Goal: Task Accomplishment & Management: Manage account settings

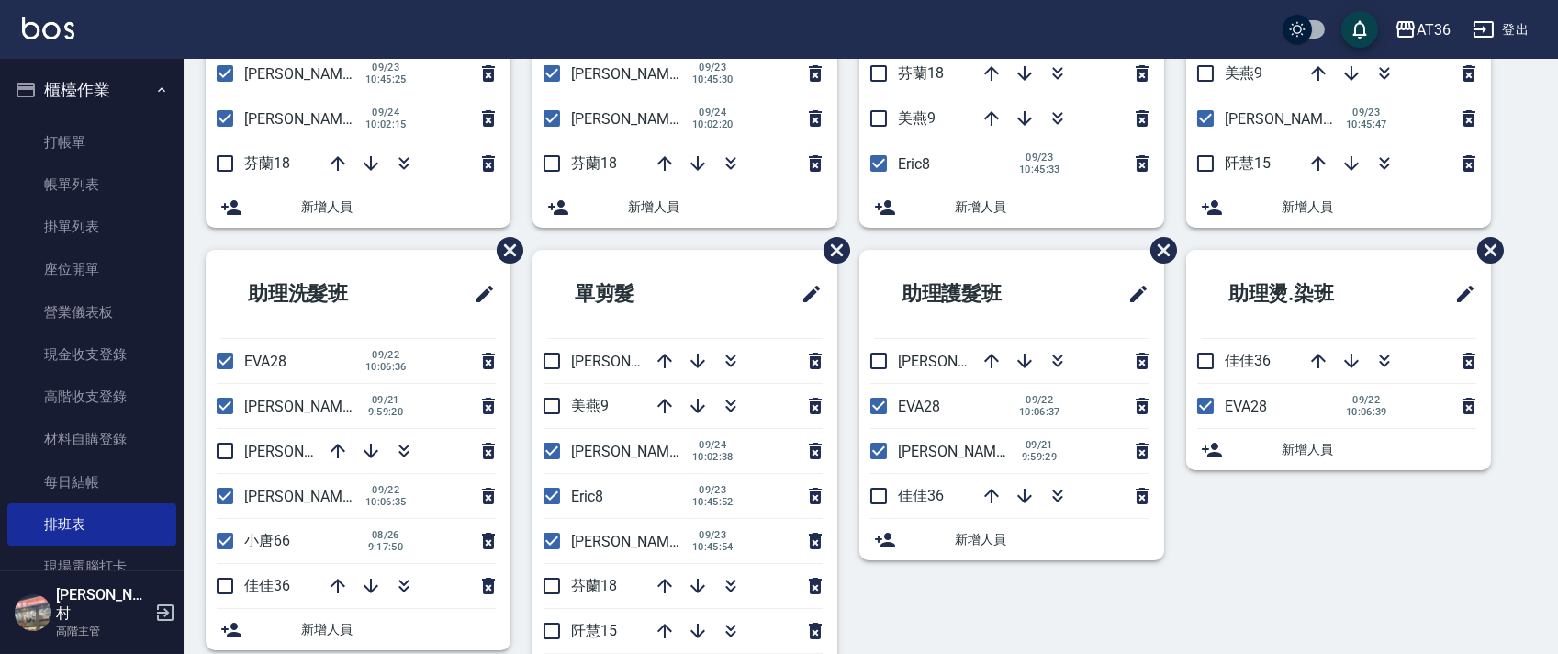
scroll to position [367, 0]
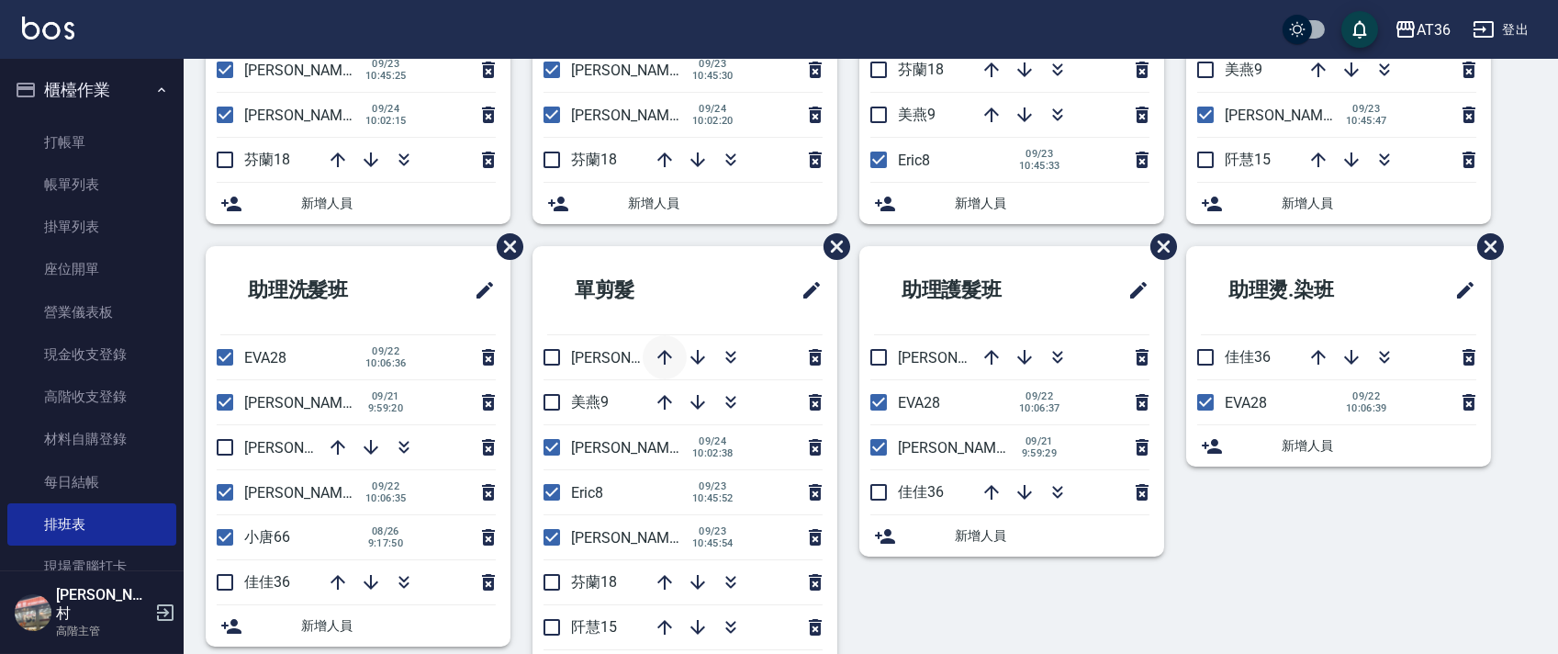
click at [656, 343] on button "button" at bounding box center [665, 357] width 44 height 44
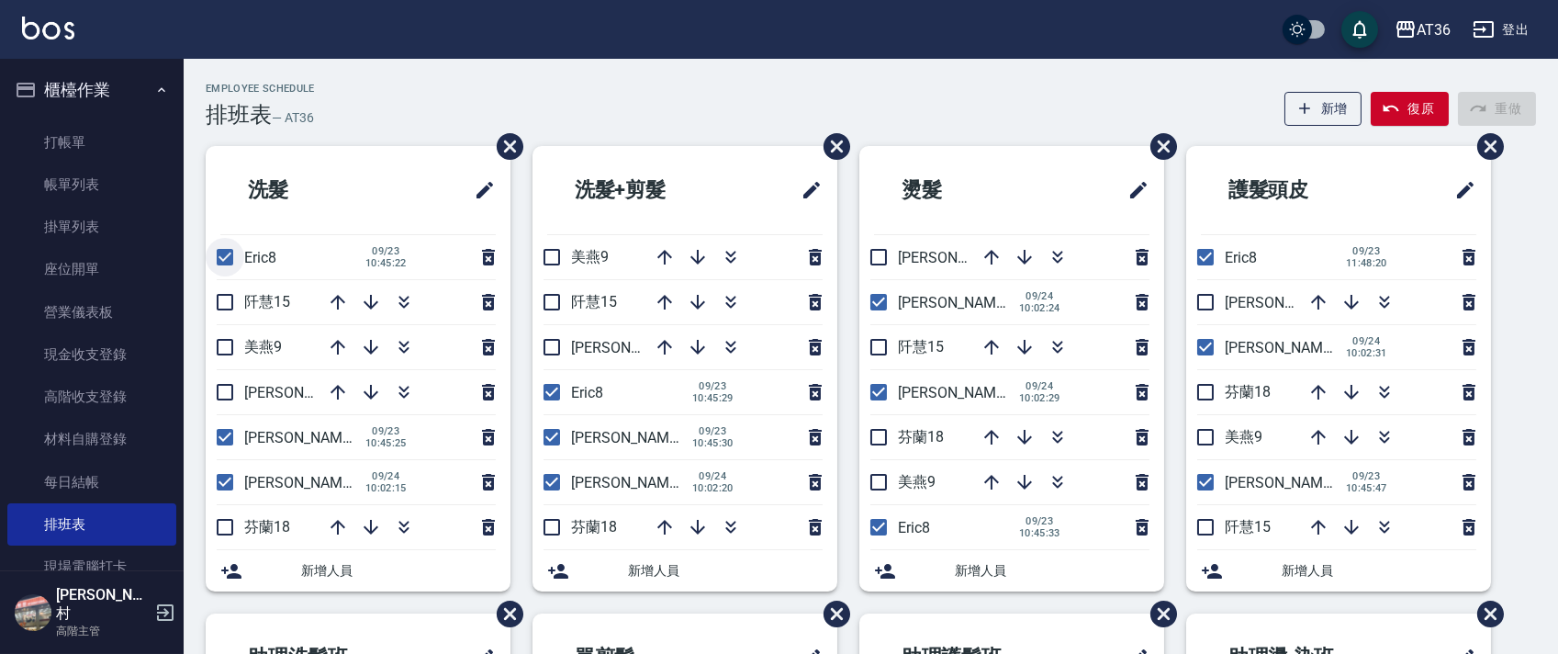
click at [227, 250] on input "checkbox" at bounding box center [225, 257] width 39 height 39
checkbox input "false"
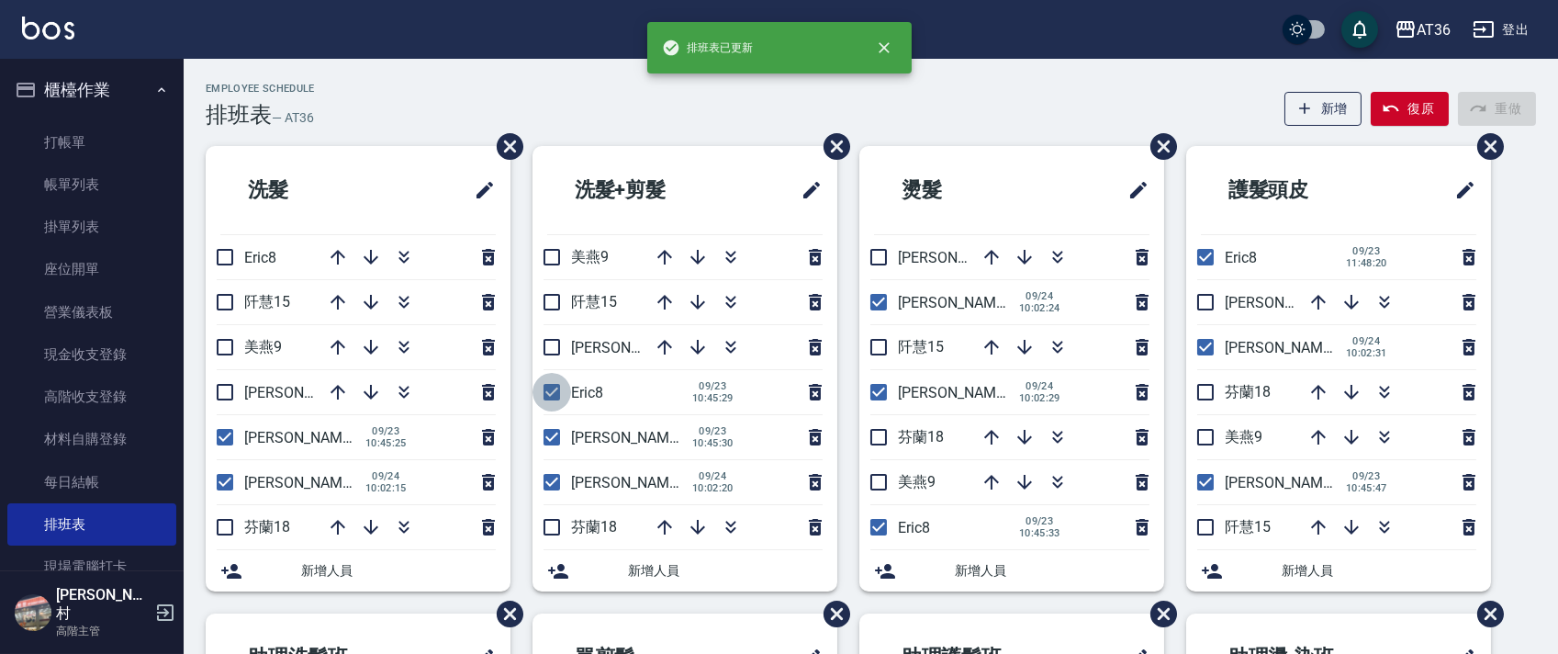
click at [561, 395] on input "checkbox" at bounding box center [551, 392] width 39 height 39
checkbox input "false"
click at [879, 527] on input "checkbox" at bounding box center [878, 527] width 39 height 39
checkbox input "false"
drag, startPoint x: 1201, startPoint y: 253, endPoint x: 1079, endPoint y: 362, distance: 163.2
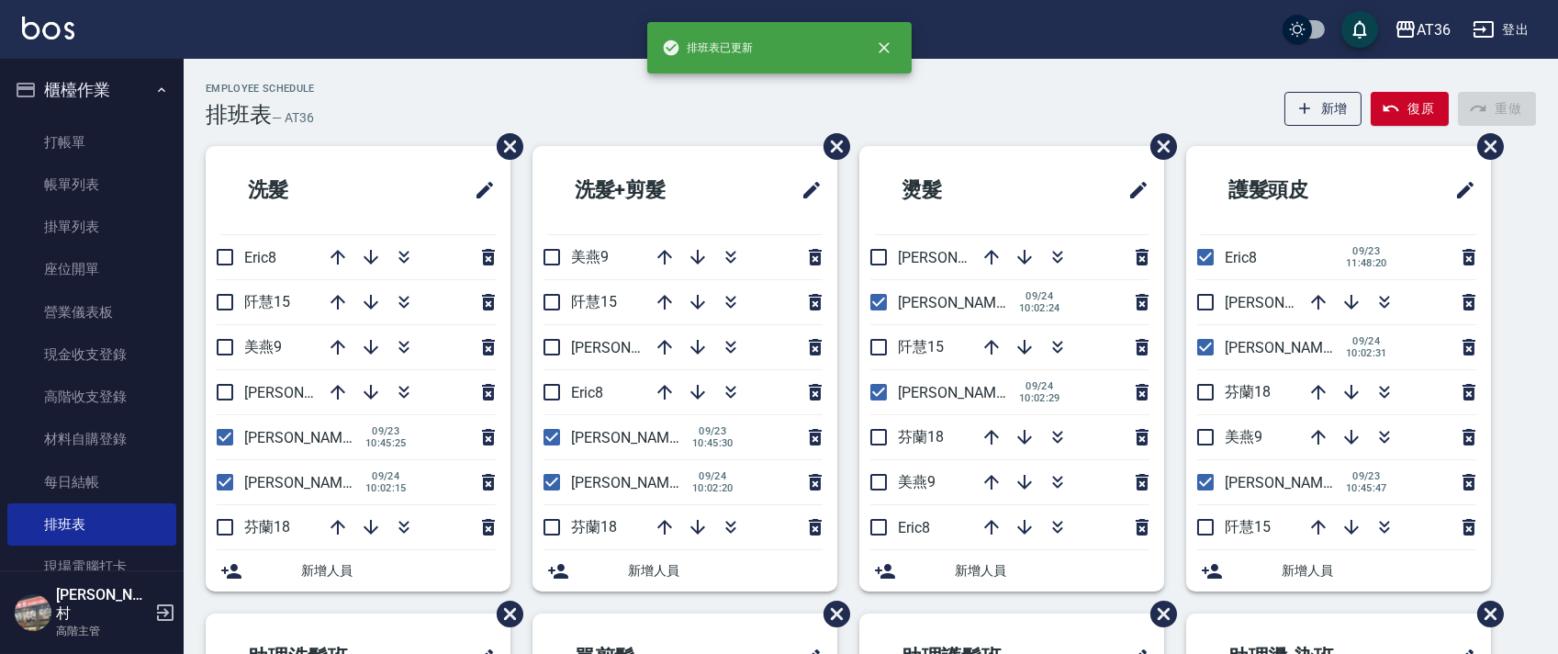
click at [1204, 253] on input "checkbox" at bounding box center [1205, 257] width 39 height 39
checkbox input "false"
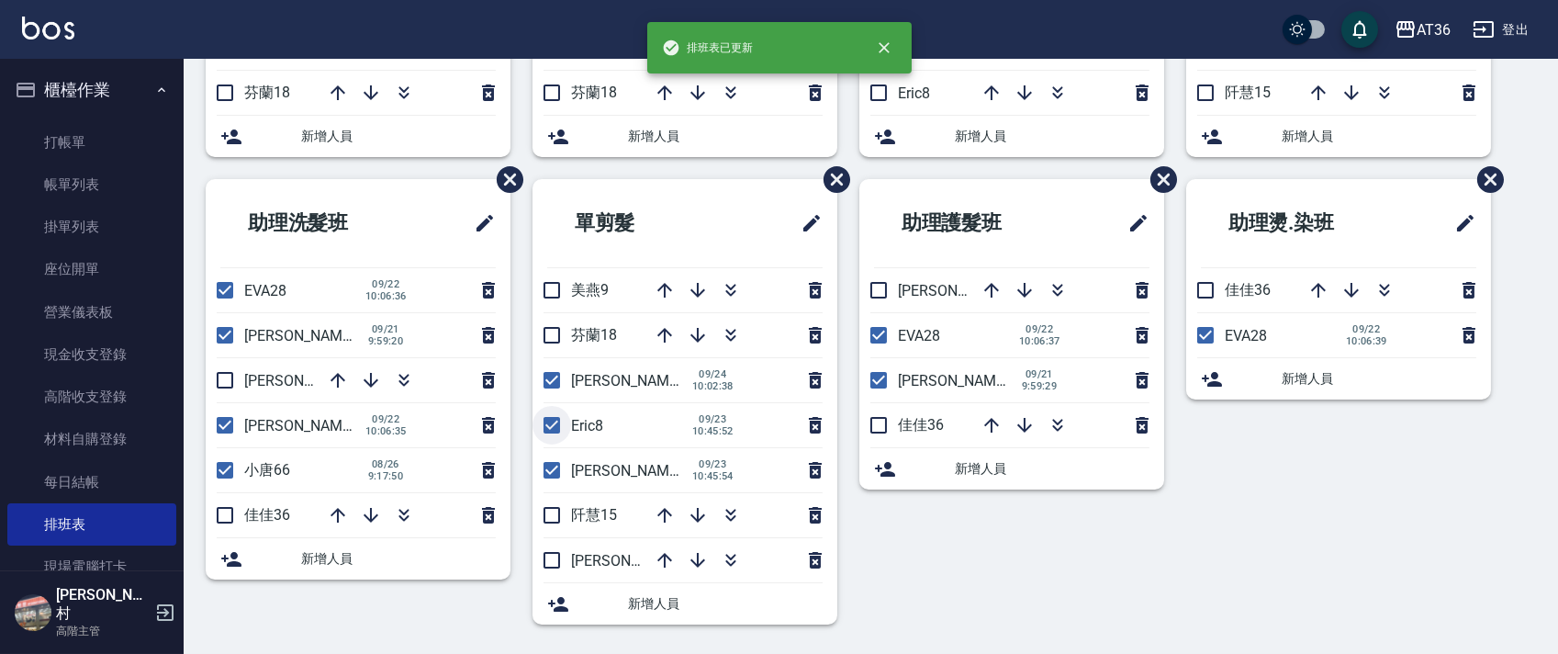
click at [555, 430] on input "checkbox" at bounding box center [551, 425] width 39 height 39
checkbox input "false"
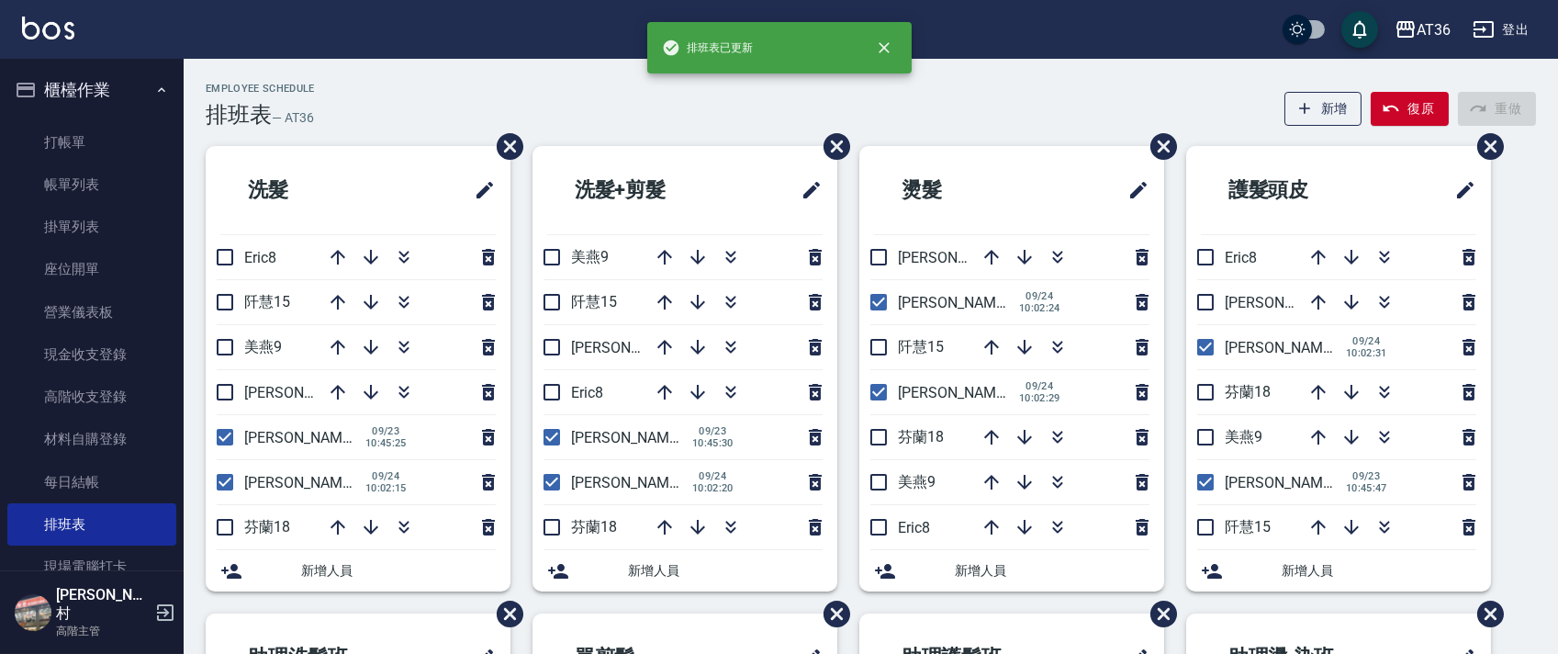
click at [671, 146] on li "洗髮+剪髮" at bounding box center [684, 190] width 305 height 88
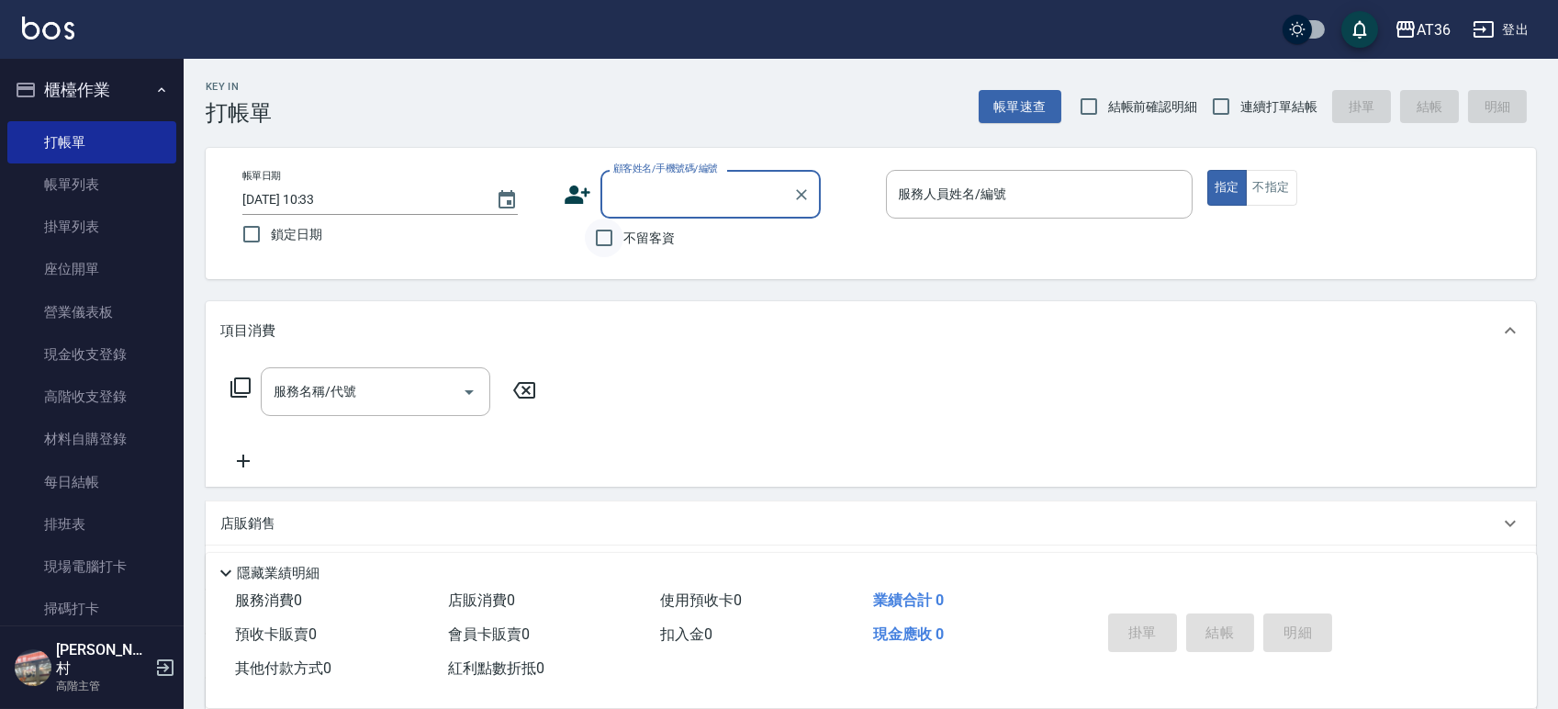
click at [591, 235] on input "不留客資" at bounding box center [604, 237] width 39 height 39
checkbox input "true"
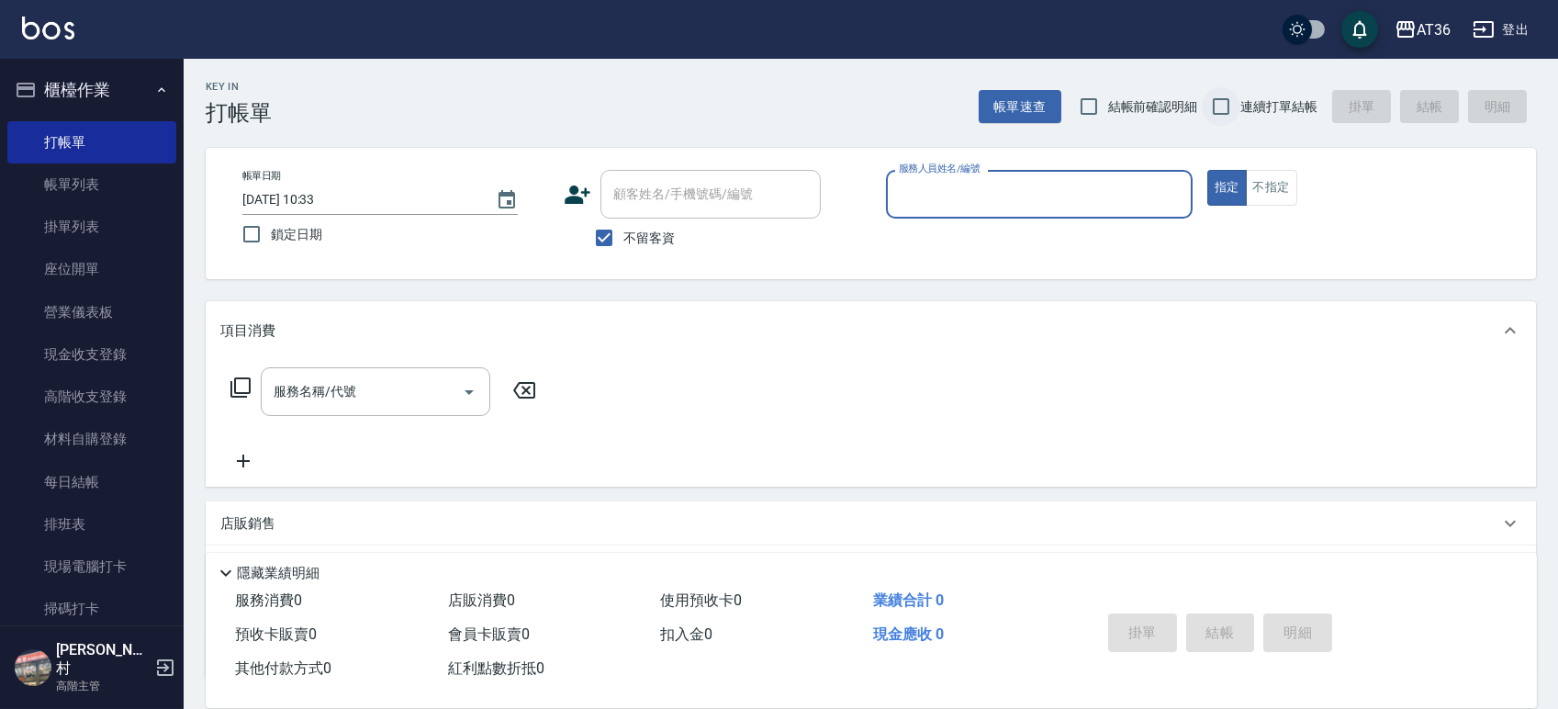
click at [1225, 103] on input "連續打單結帳" at bounding box center [1220, 106] width 39 height 39
checkbox input "true"
click at [1100, 174] on div "服務人員姓名/編號" at bounding box center [1039, 194] width 307 height 49
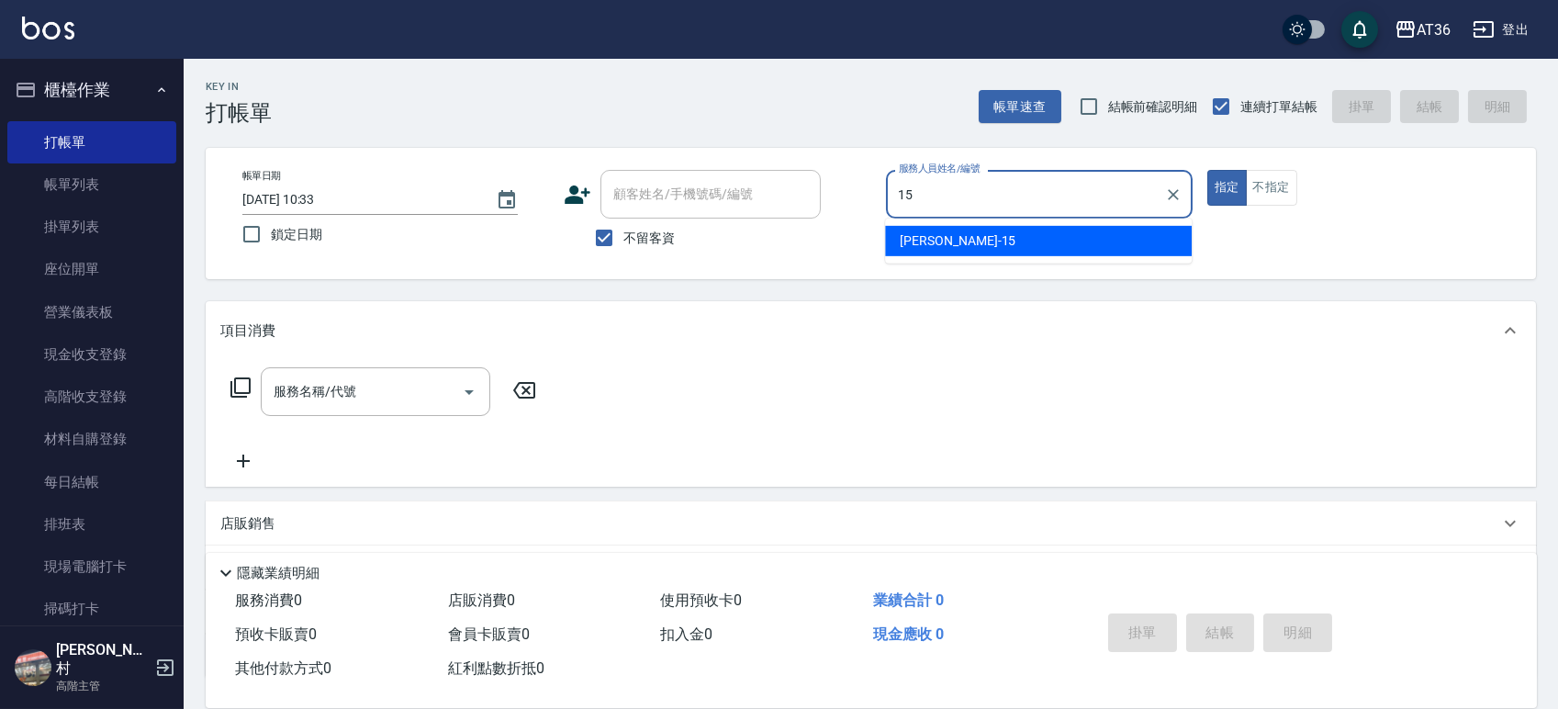
type input "15"
type button "true"
type input "阡慧-15"
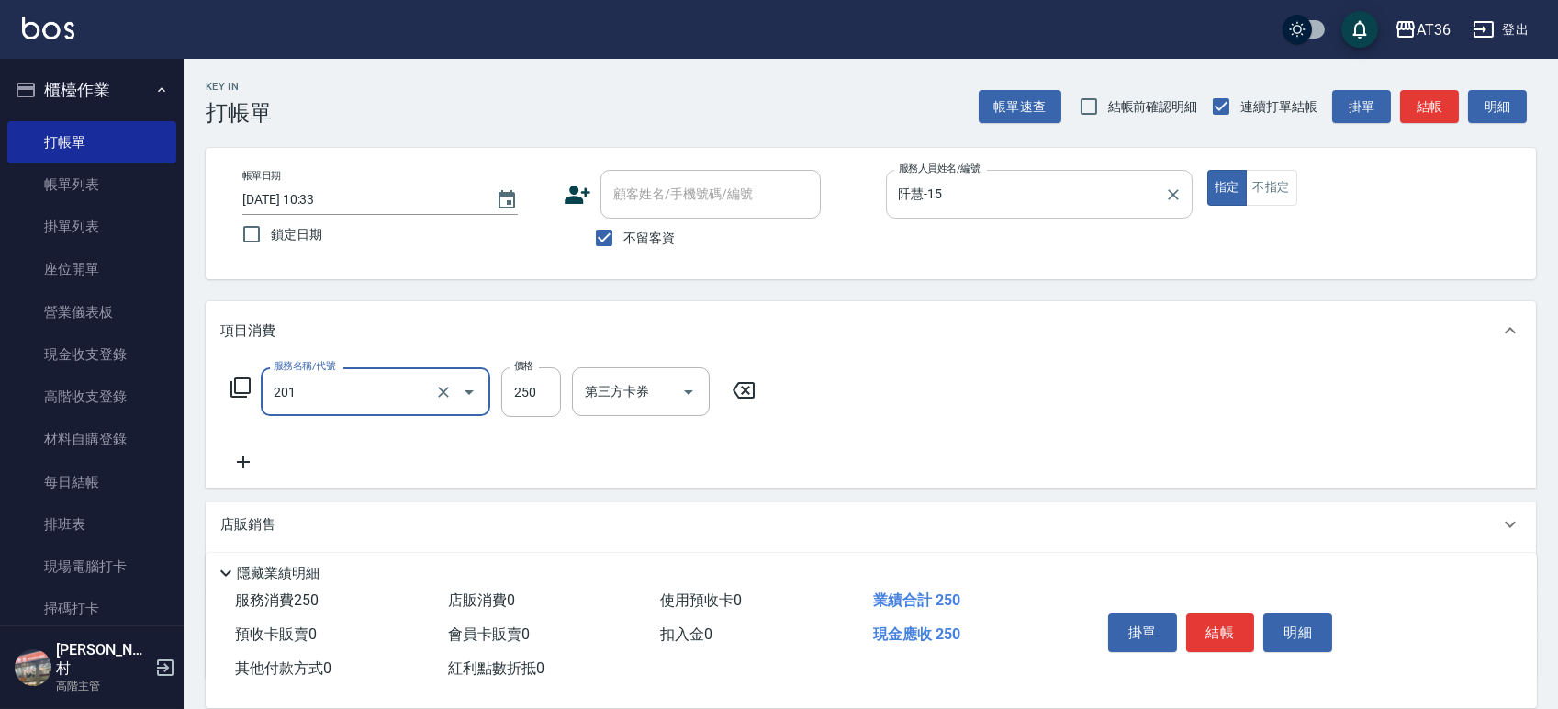
type input "一般洗髮(201)"
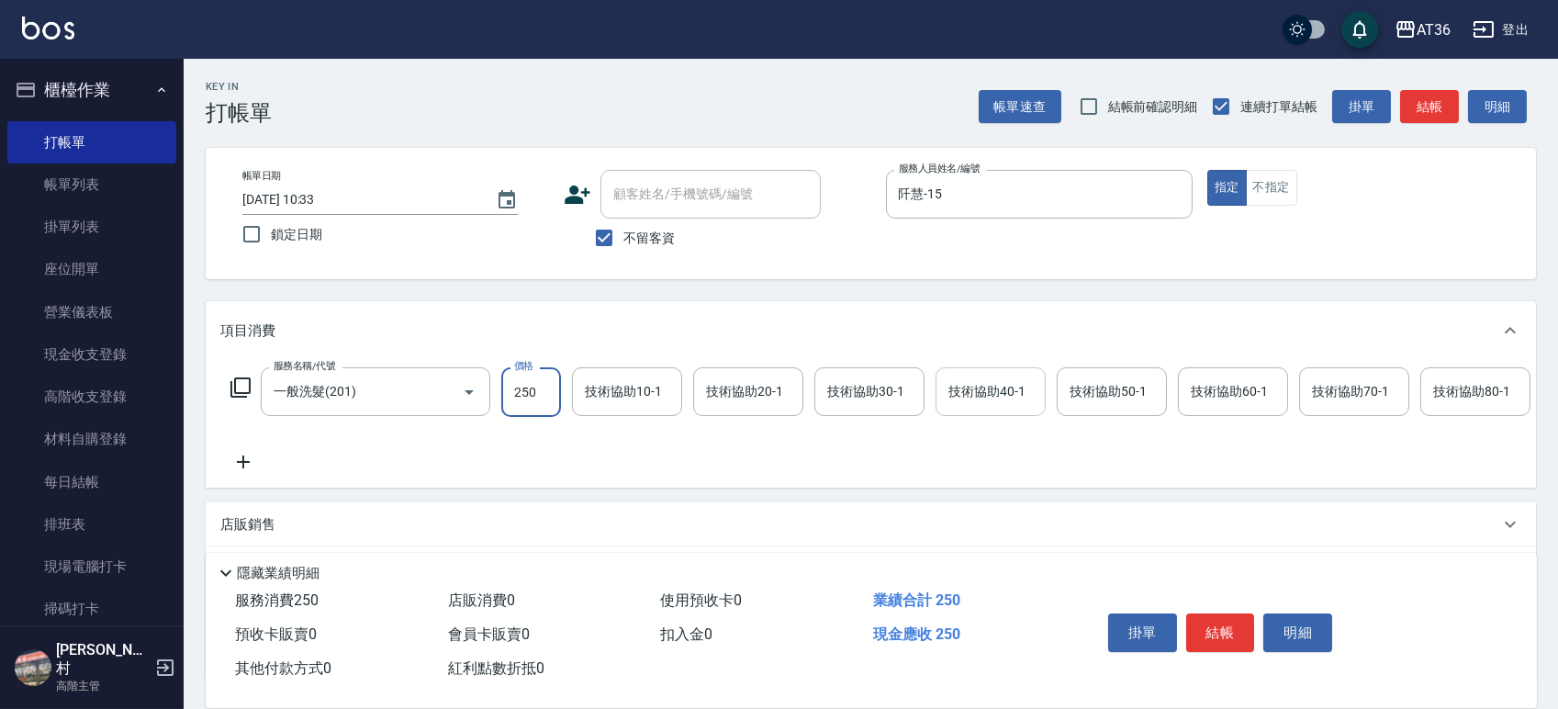
click at [1014, 384] on div "技術協助40-1 技術協助40-1" at bounding box center [990, 391] width 110 height 49
type input "佳佳-36"
click at [1231, 626] on button "結帳" at bounding box center [1220, 632] width 69 height 39
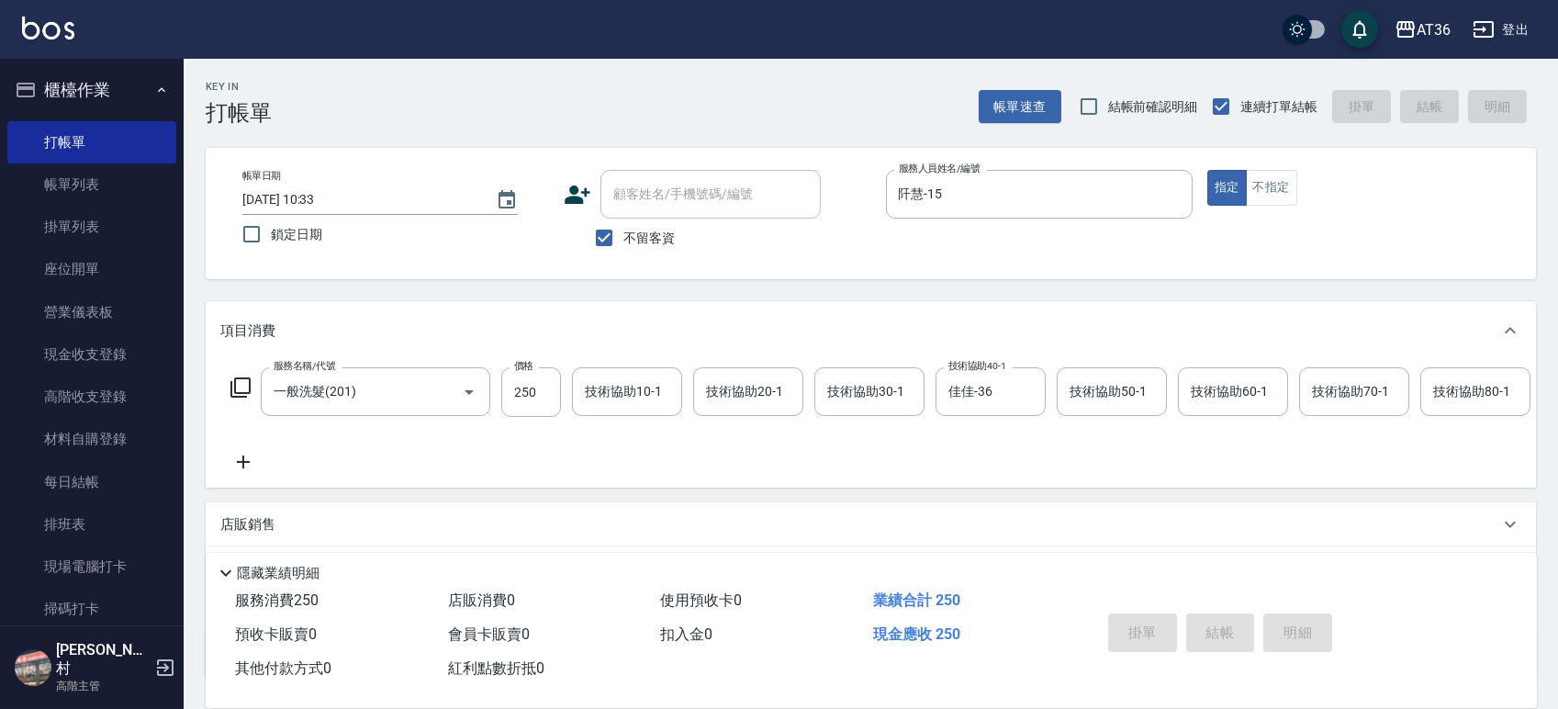
type input "[DATE] 15:25"
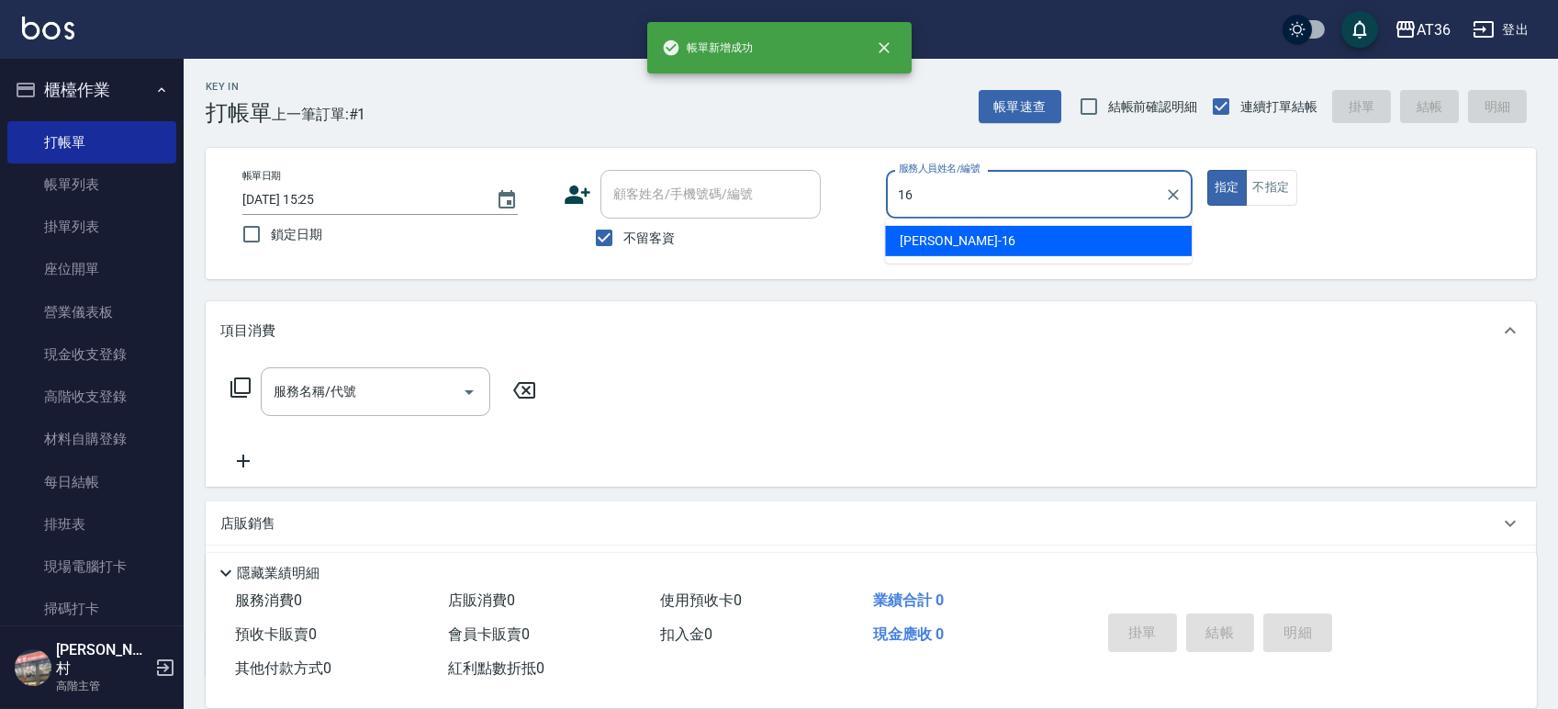
type input "[PERSON_NAME]-16"
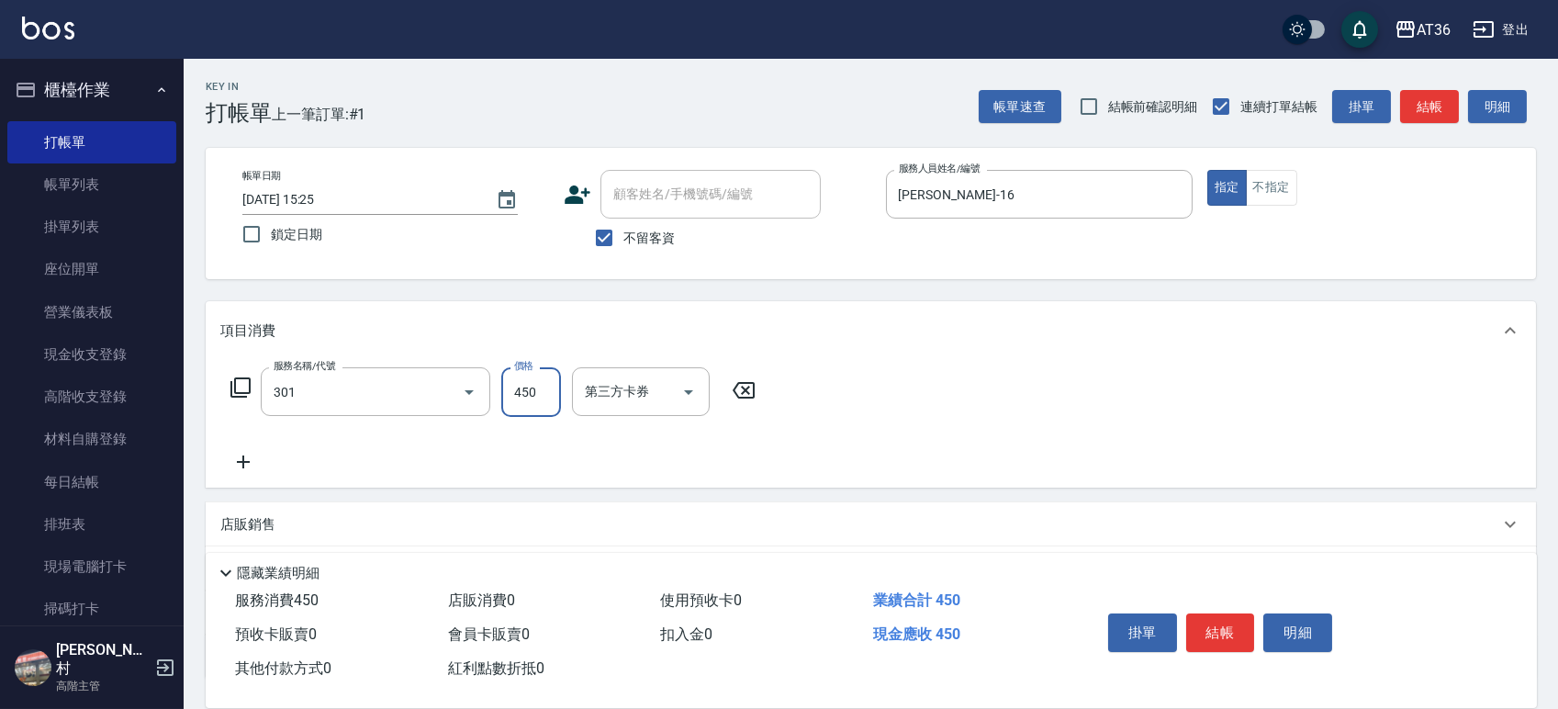
type input "洗+剪(301)"
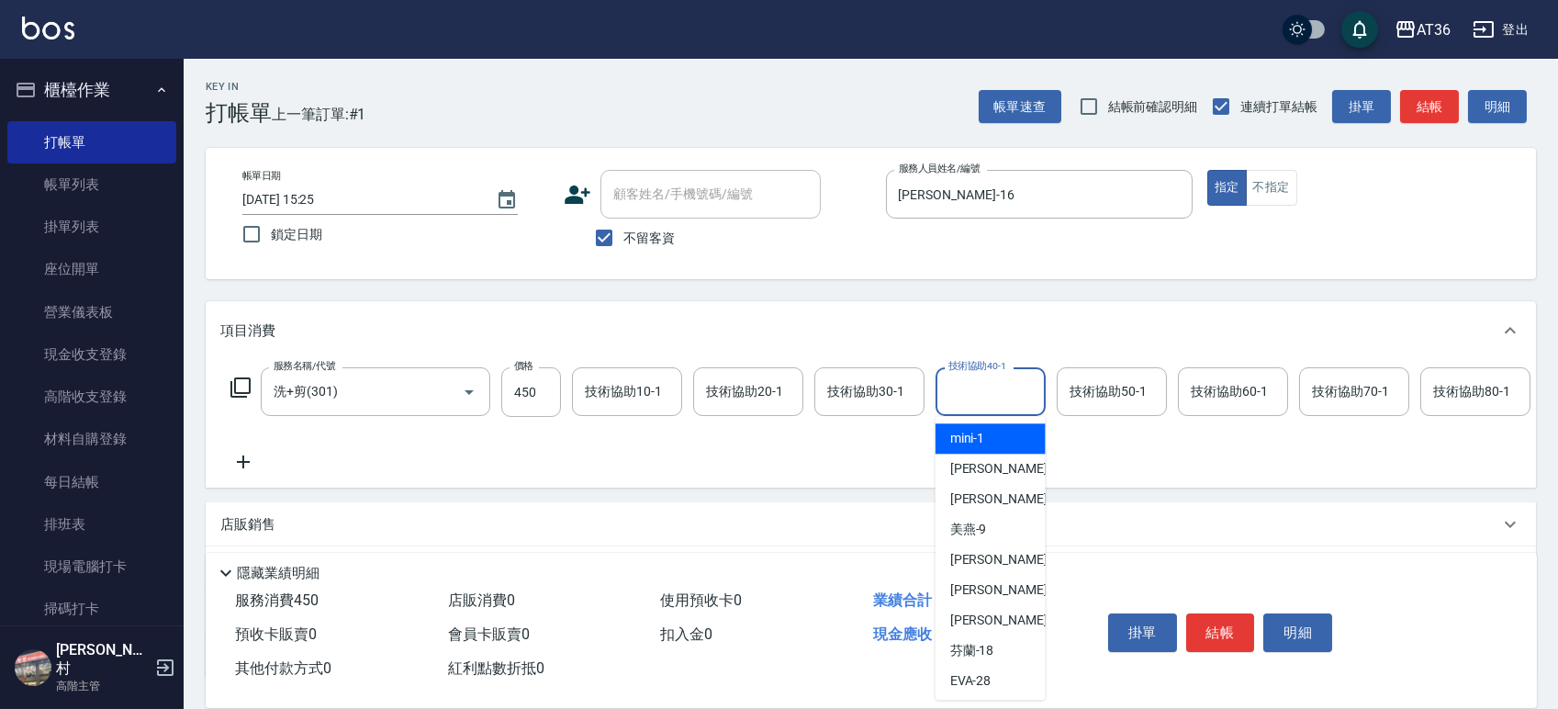
click at [1011, 381] on div "技術協助40-1 技術協助40-1" at bounding box center [990, 391] width 110 height 49
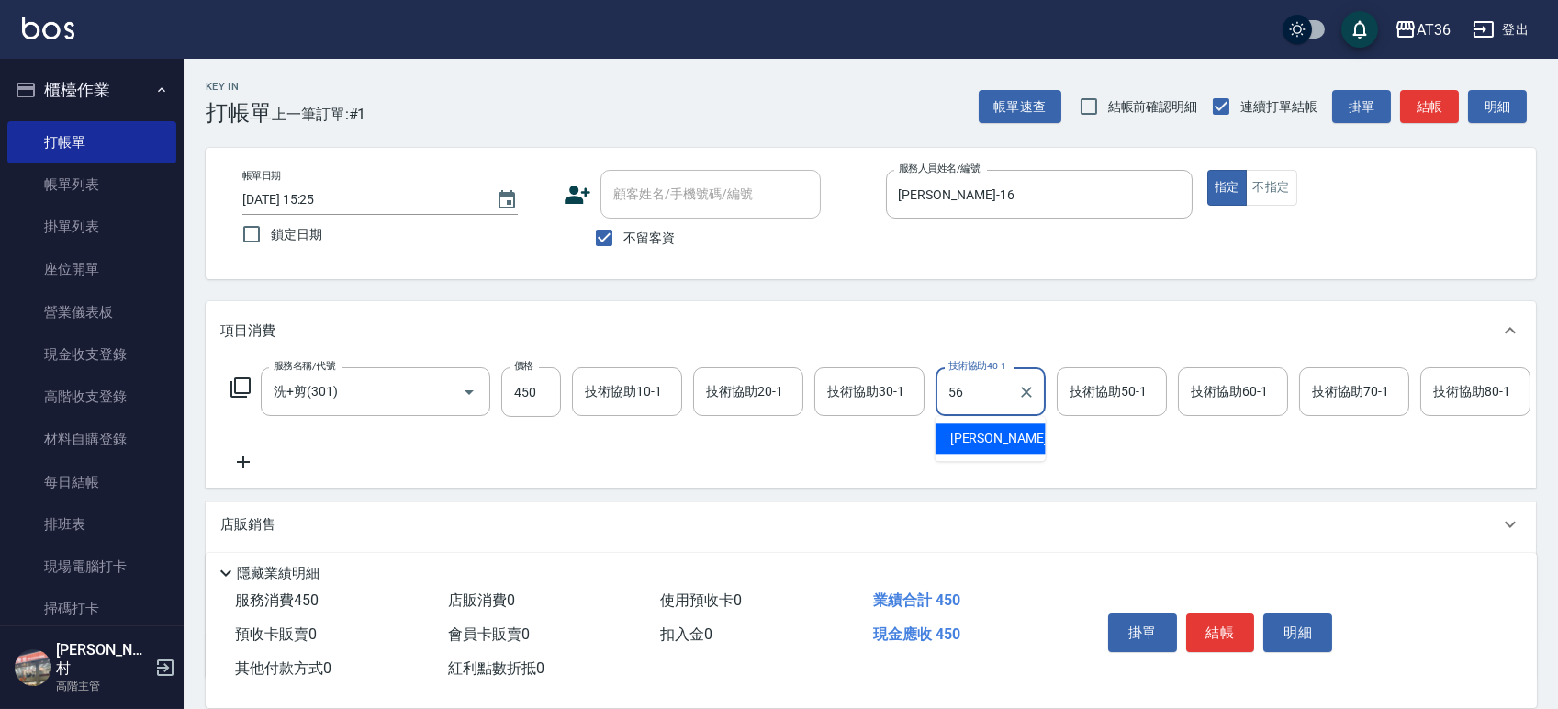
type input "[PERSON_NAME]-56"
click at [1214, 625] on button "結帳" at bounding box center [1220, 632] width 69 height 39
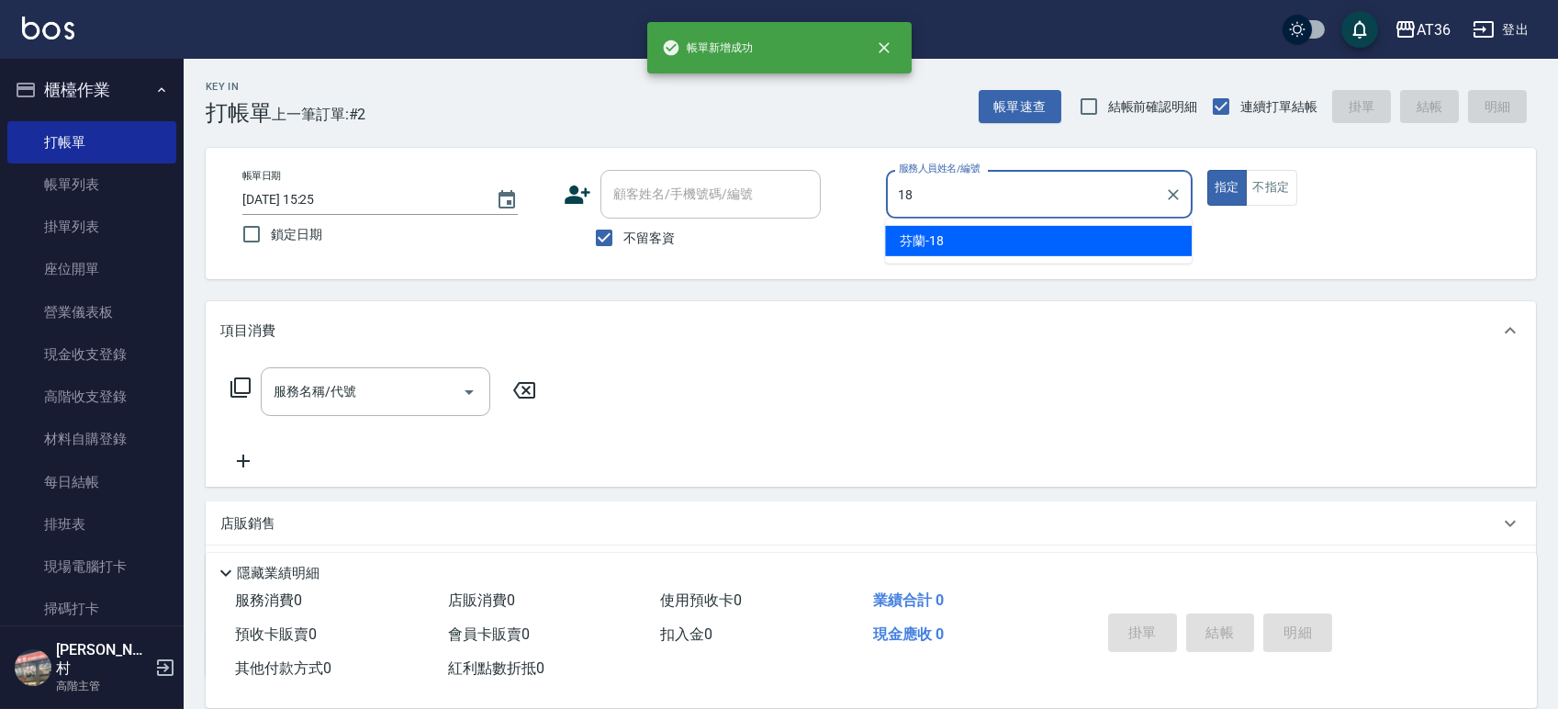
type input "芬蘭-18"
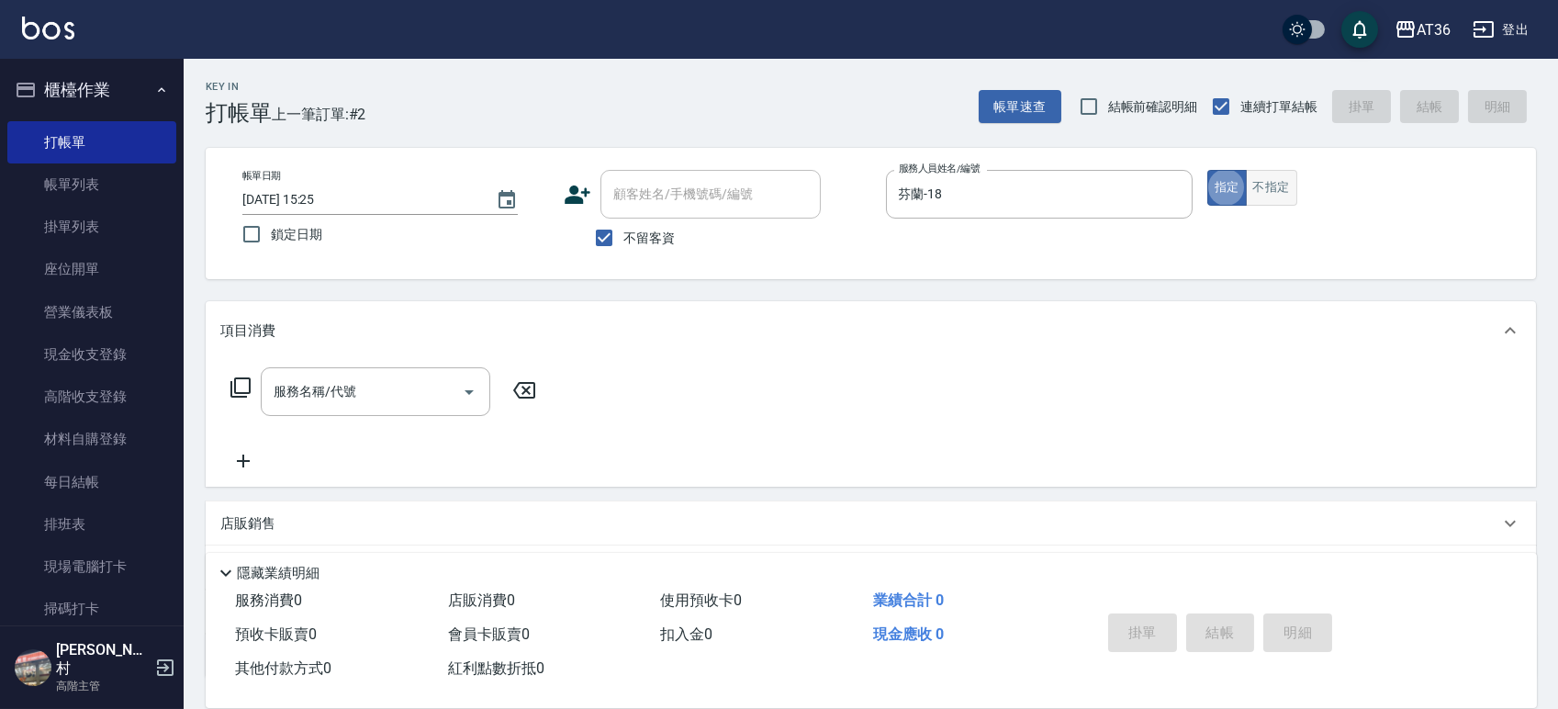
click at [1280, 189] on button "不指定" at bounding box center [1271, 188] width 51 height 36
click at [243, 389] on icon at bounding box center [240, 387] width 22 height 22
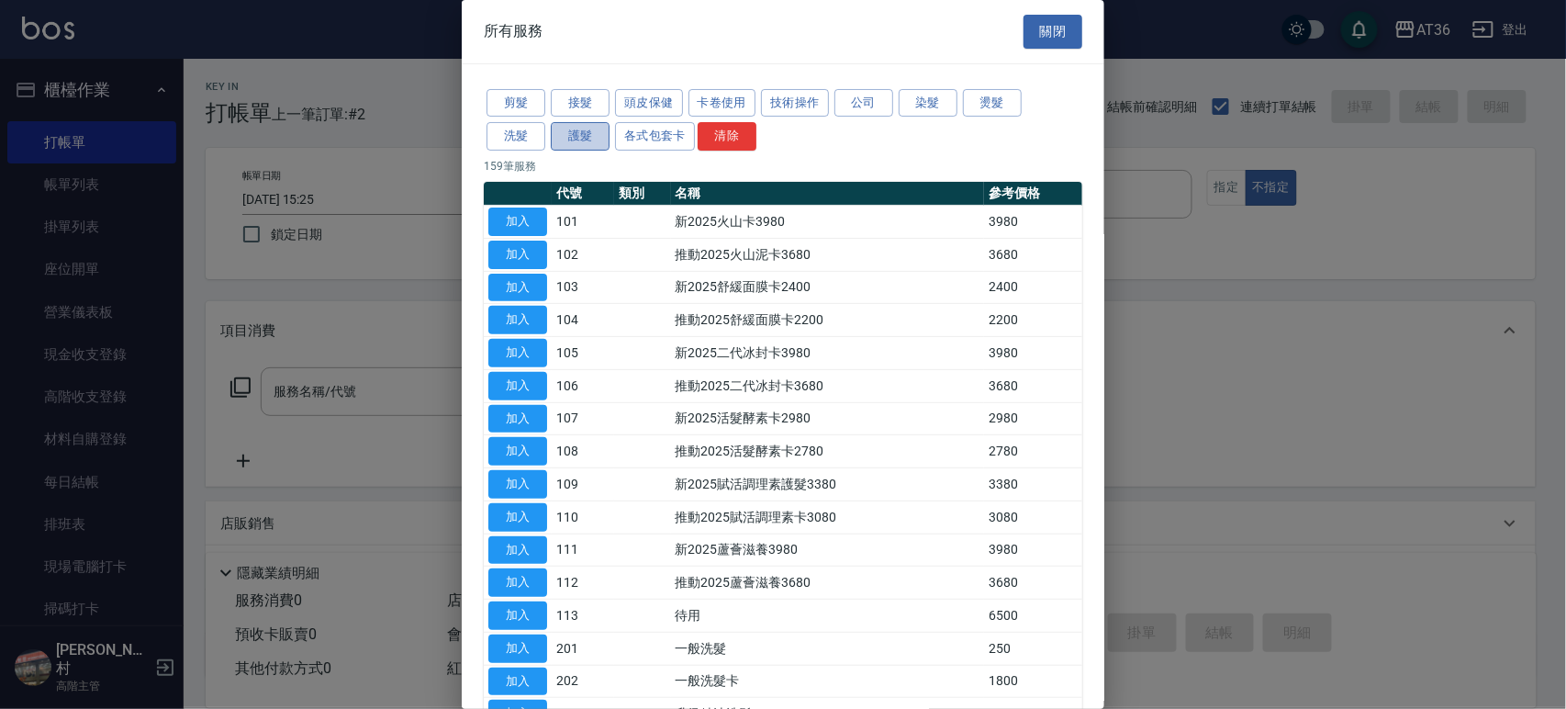
click at [564, 140] on button "護髮" at bounding box center [580, 136] width 59 height 28
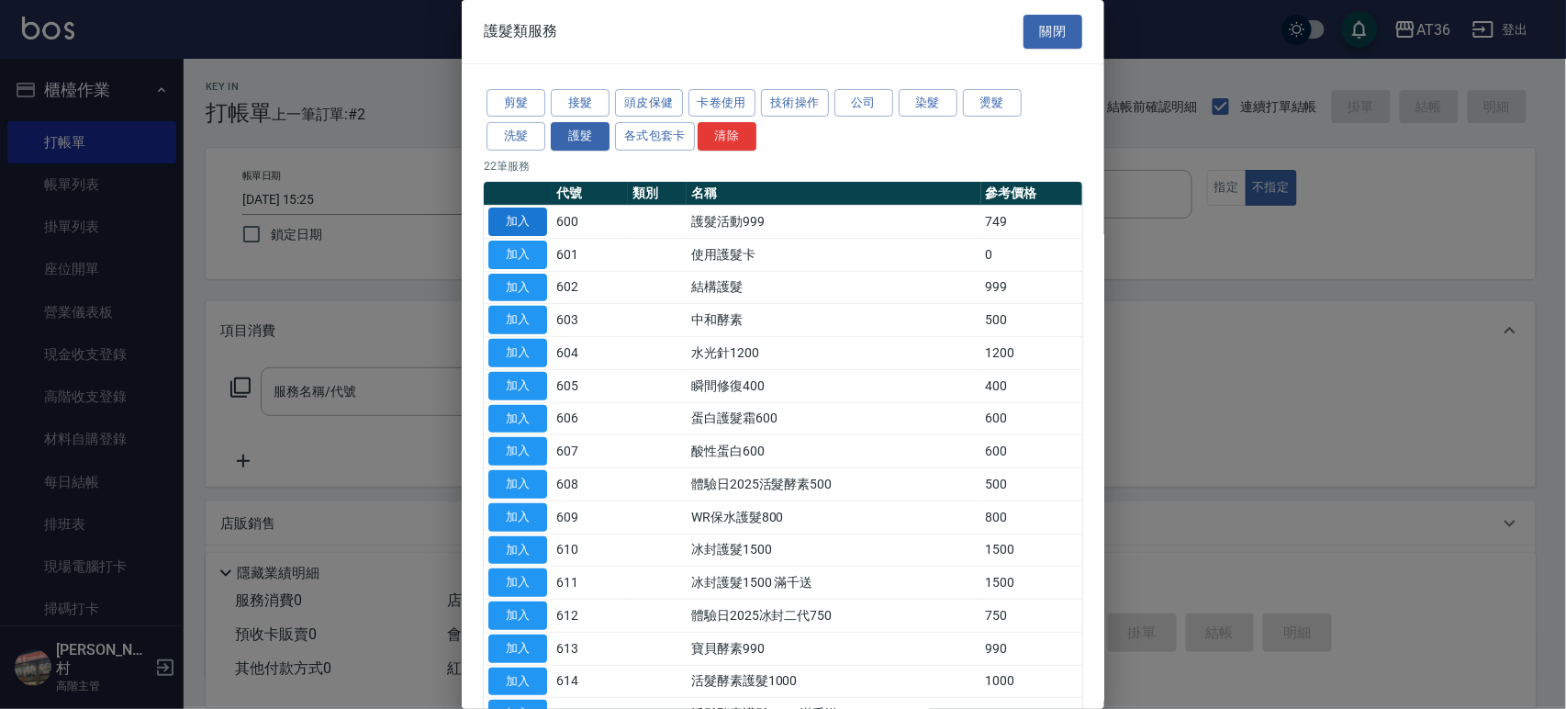
click at [521, 229] on button "加入" at bounding box center [517, 221] width 59 height 28
type input "護髮活動999(600)"
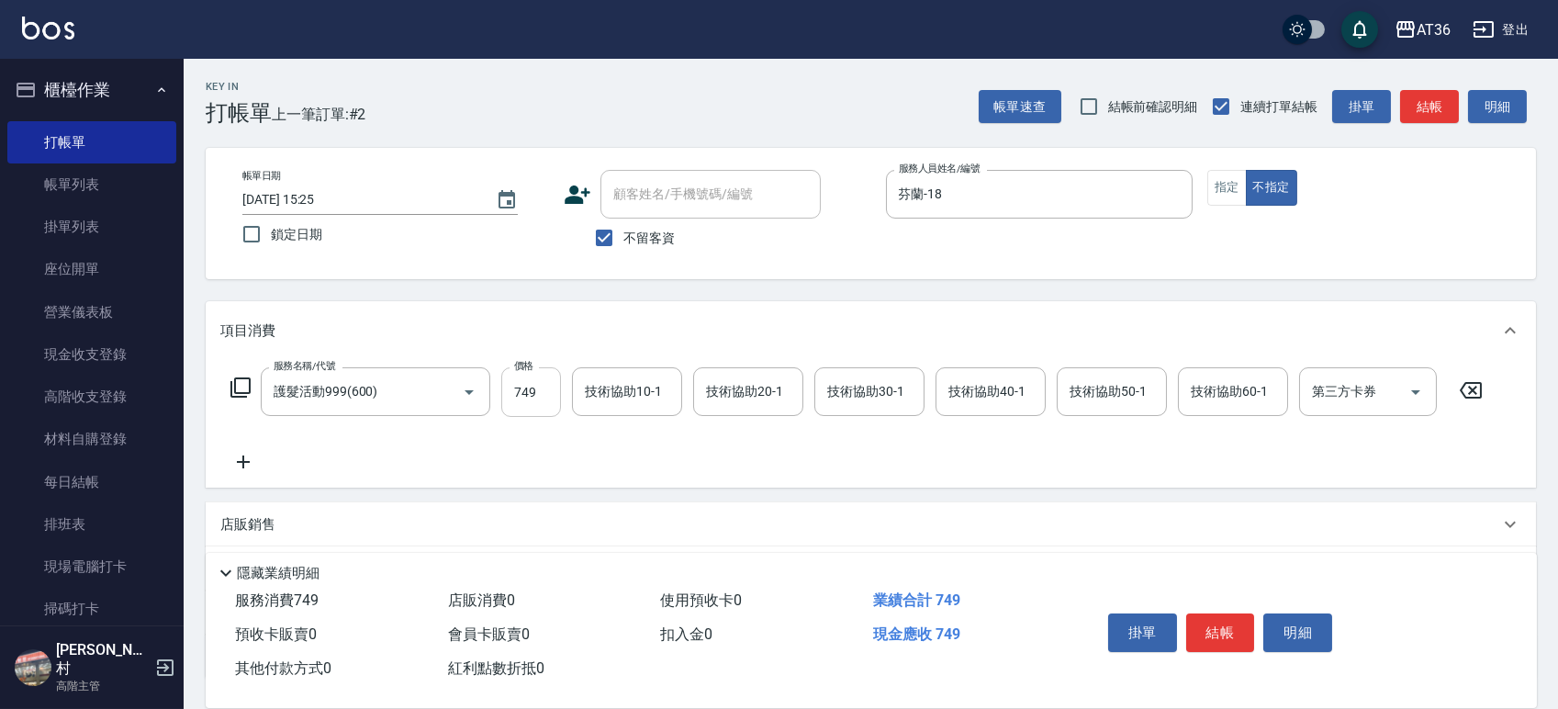
click at [525, 386] on input "749" at bounding box center [531, 392] width 60 height 50
type input "999"
click at [975, 381] on div "技術協助40-1 技術協助40-1" at bounding box center [990, 391] width 110 height 49
type input "佳佳-36"
click at [735, 397] on div "技術協助20-1 技術協助20-1" at bounding box center [748, 391] width 110 height 49
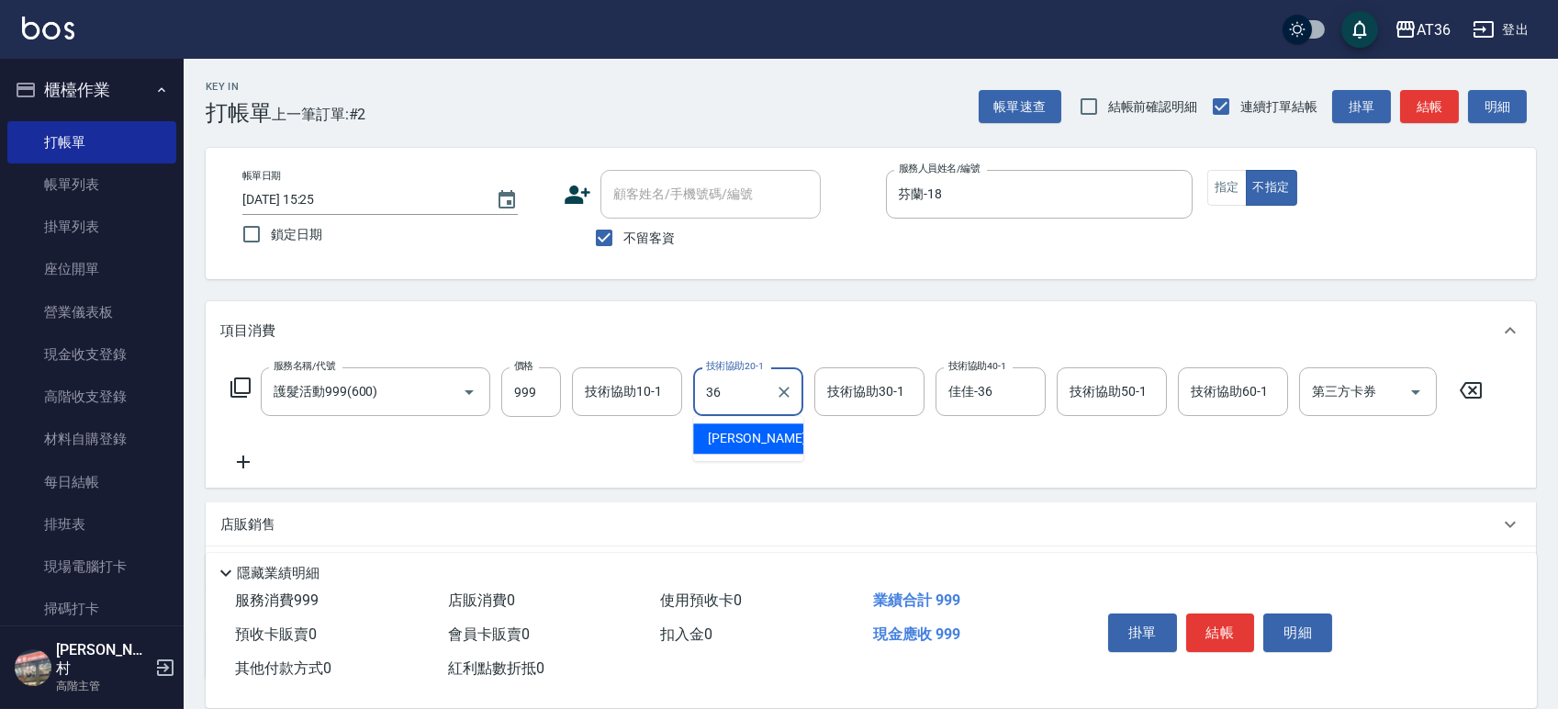
type input "佳佳-36"
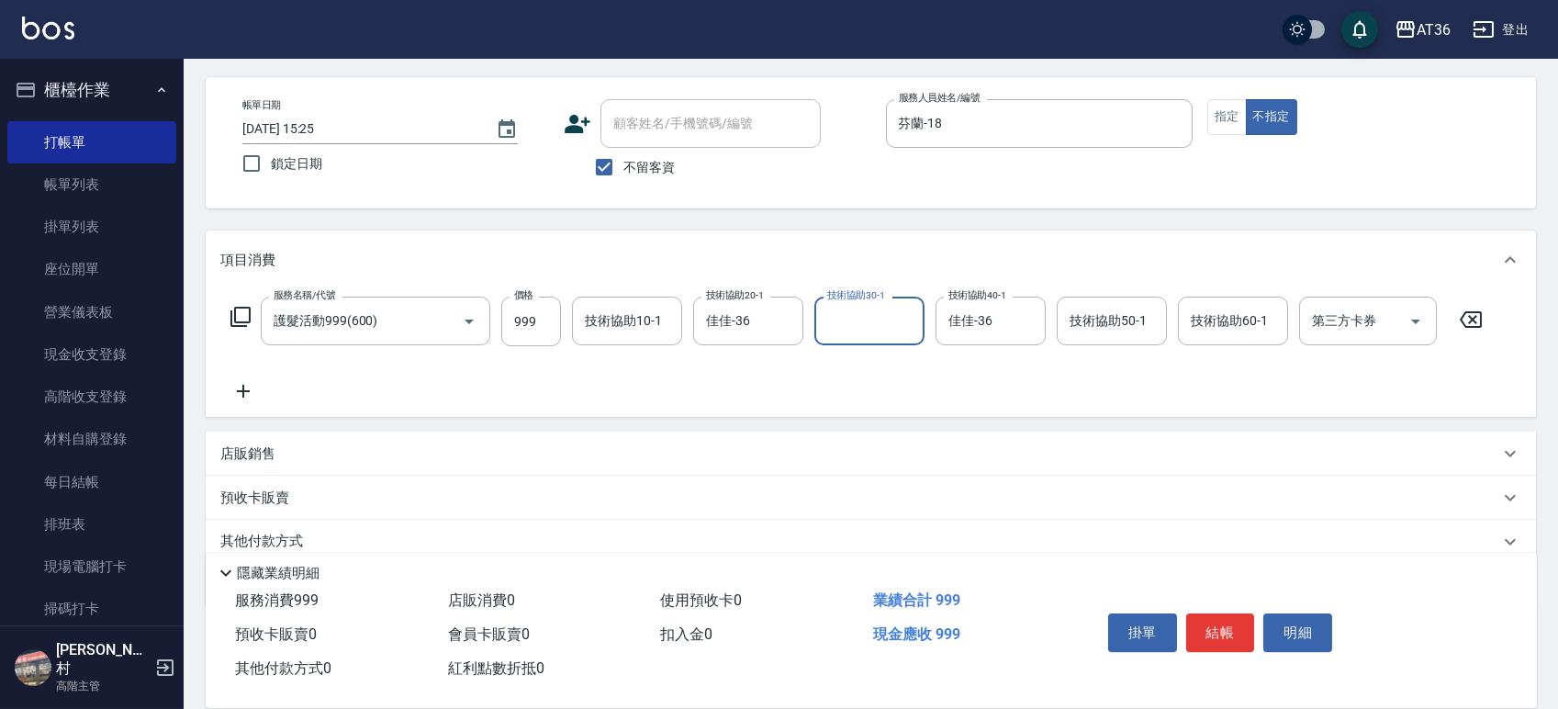
scroll to position [140, 0]
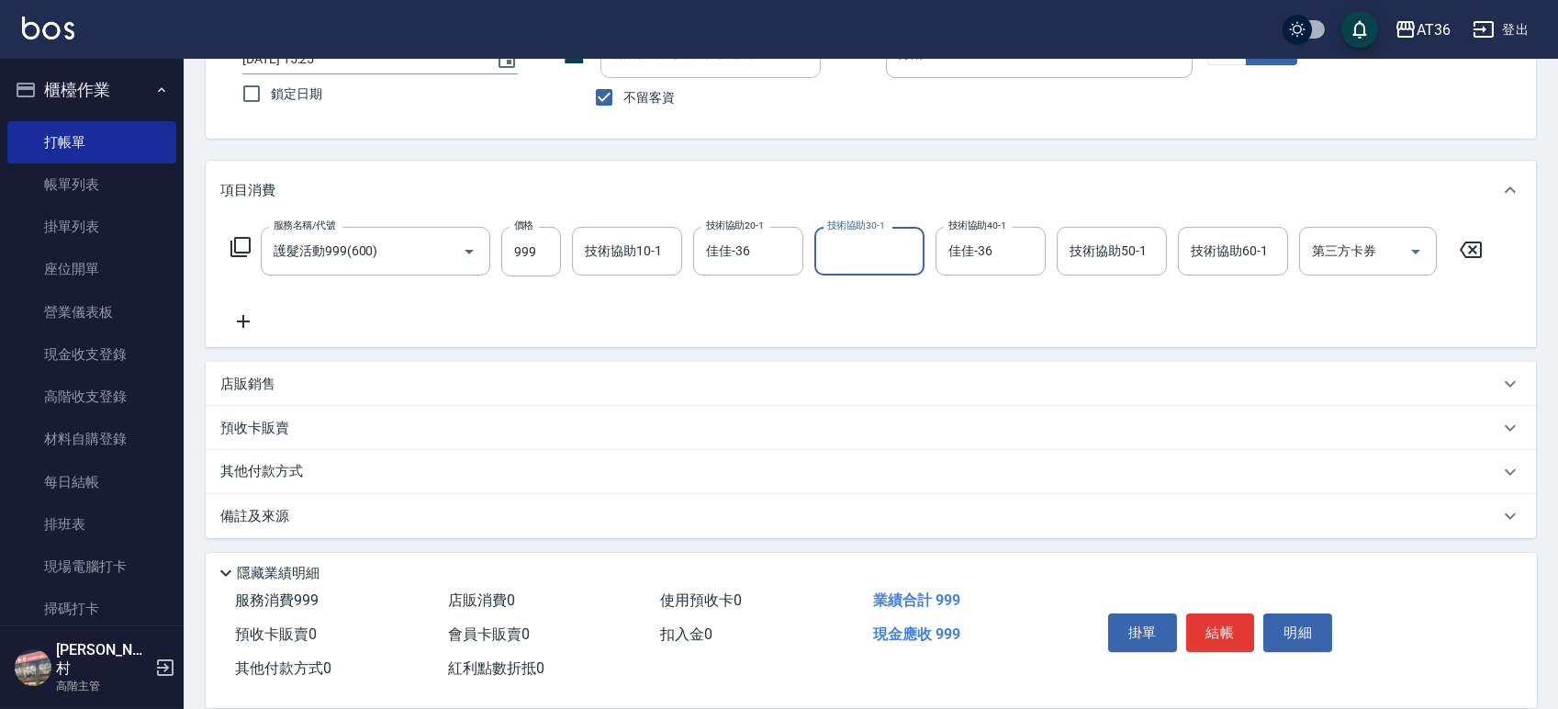
click at [262, 482] on div "其他付款方式" at bounding box center [871, 472] width 1330 height 44
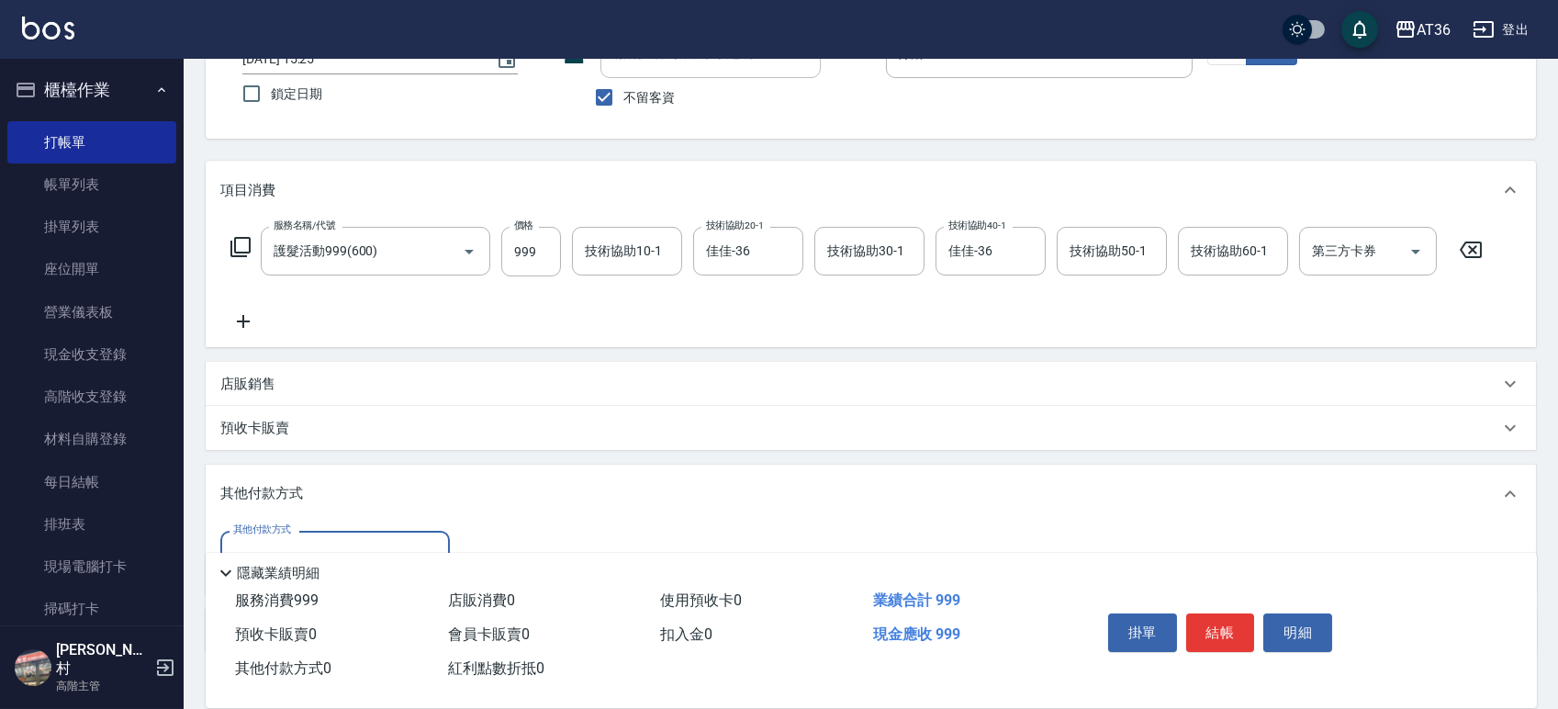
scroll to position [256, 0]
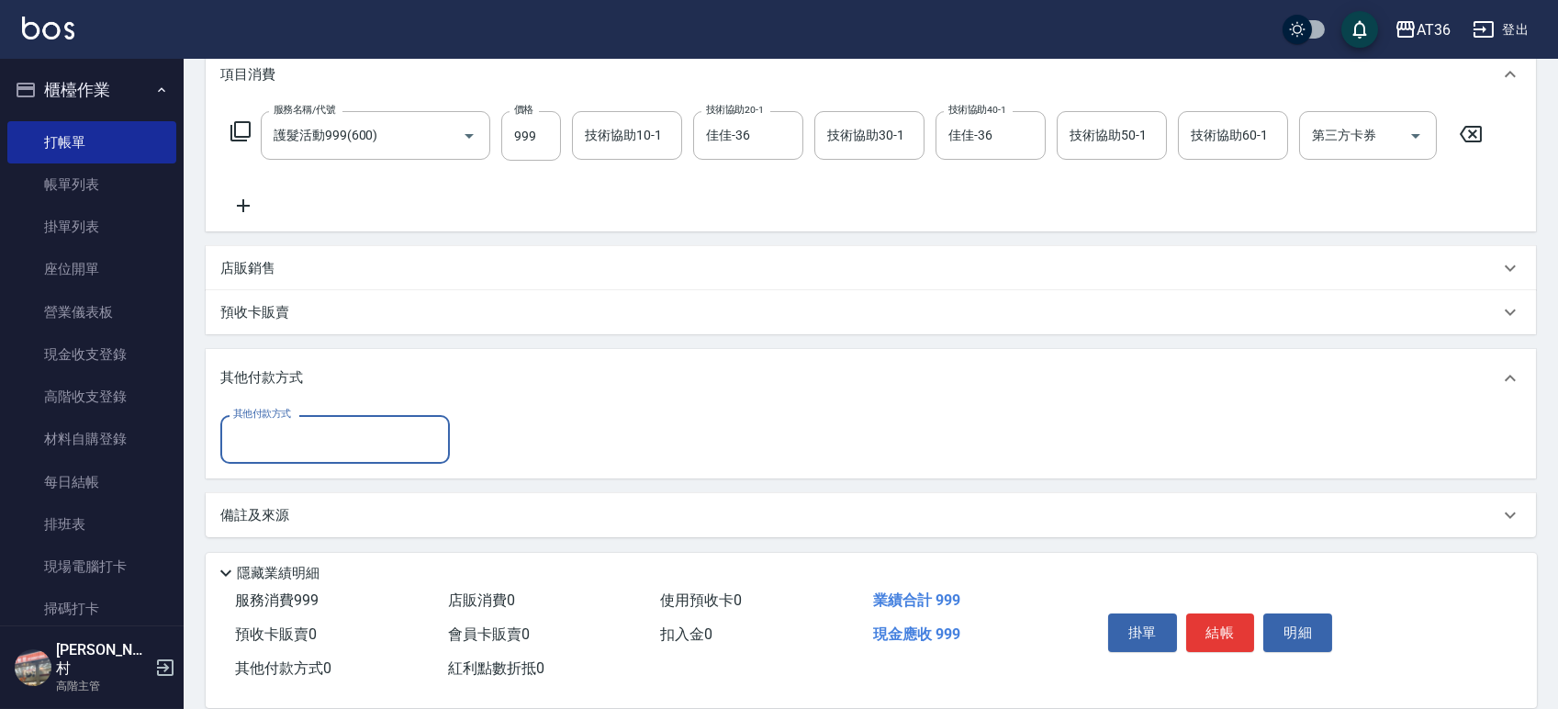
click at [281, 424] on input "其他付款方式" at bounding box center [335, 439] width 213 height 32
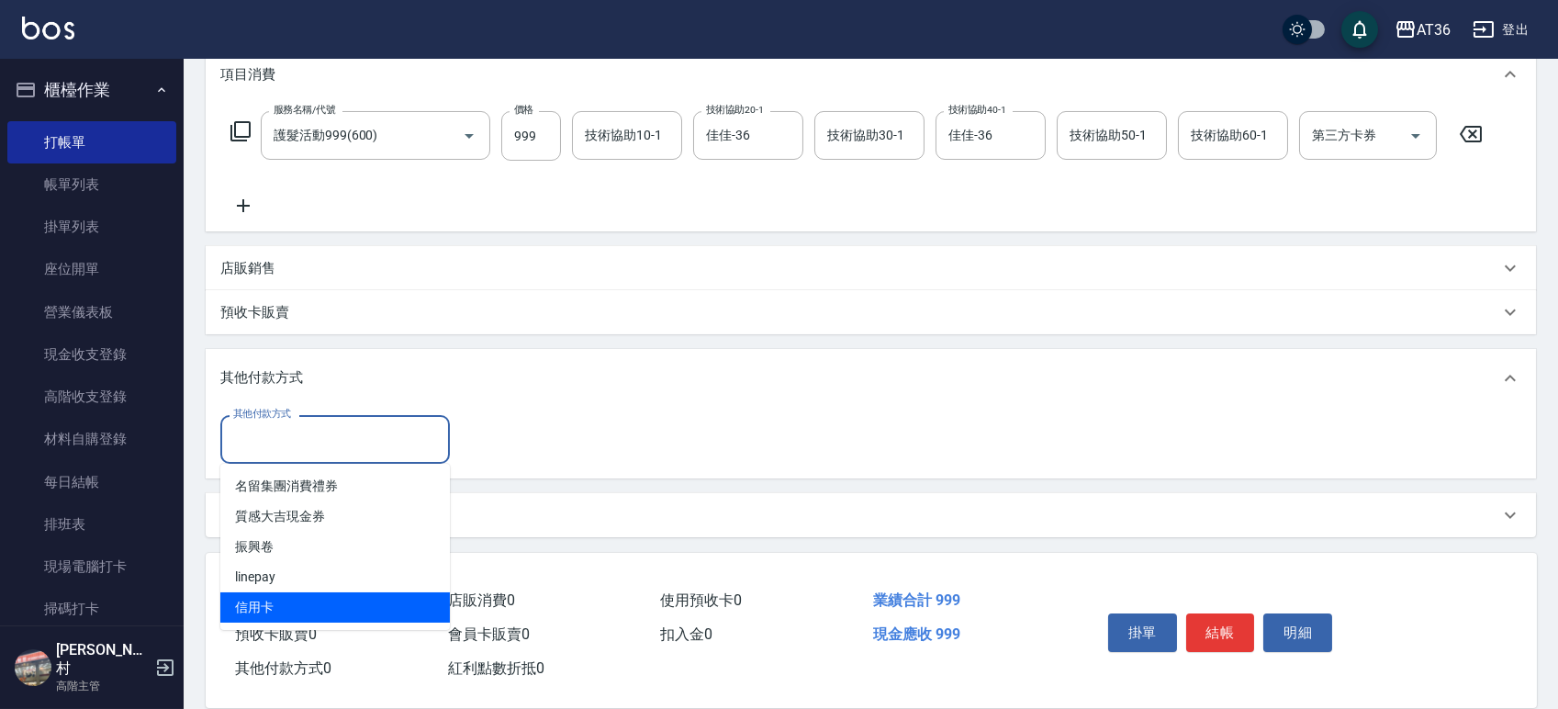
click at [269, 610] on span "信用卡" at bounding box center [334, 607] width 229 height 30
type input "信用卡"
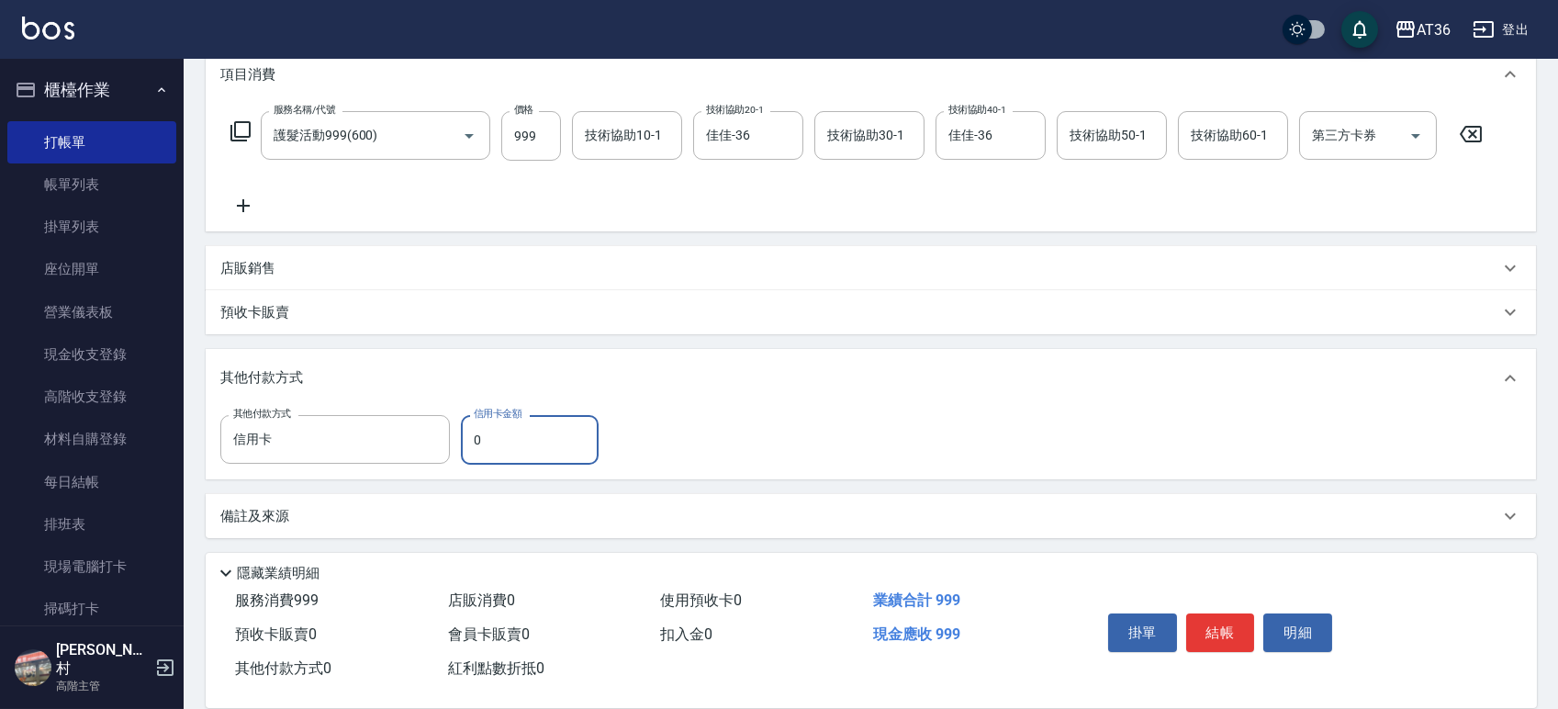
drag, startPoint x: 478, startPoint y: 440, endPoint x: 467, endPoint y: 440, distance: 11.0
click at [467, 440] on input "0" at bounding box center [530, 440] width 138 height 50
type input "999"
click at [1211, 631] on button "結帳" at bounding box center [1220, 632] width 69 height 39
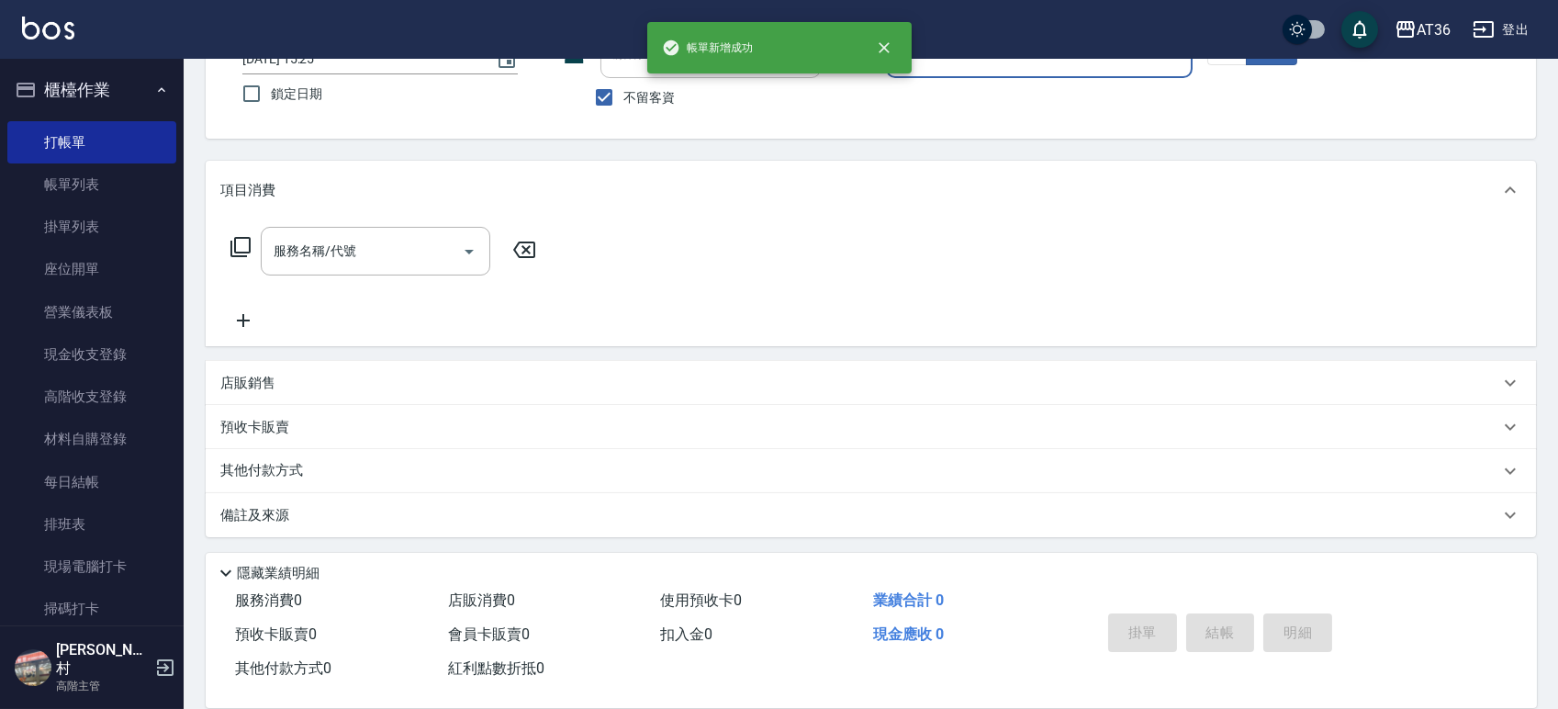
scroll to position [0, 0]
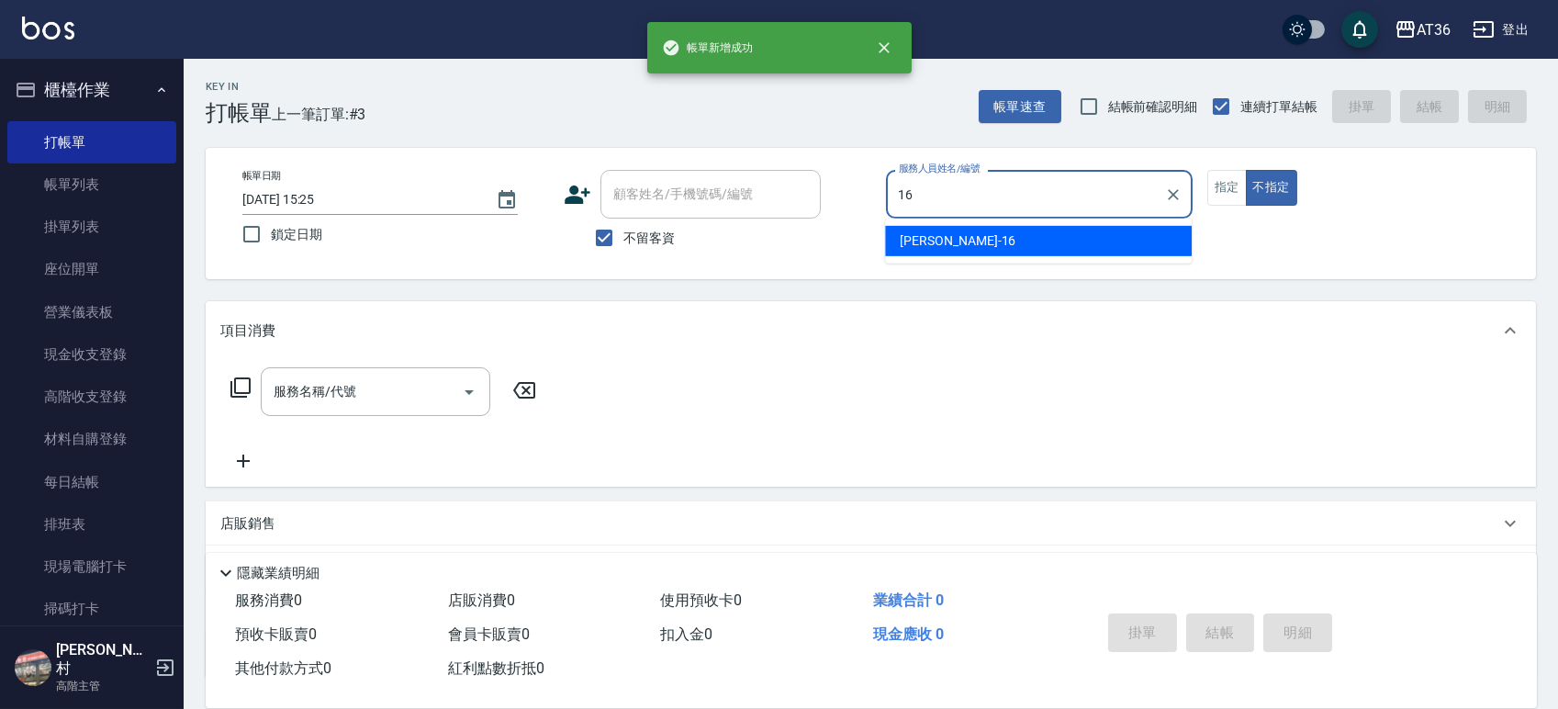
type input "[PERSON_NAME]-16"
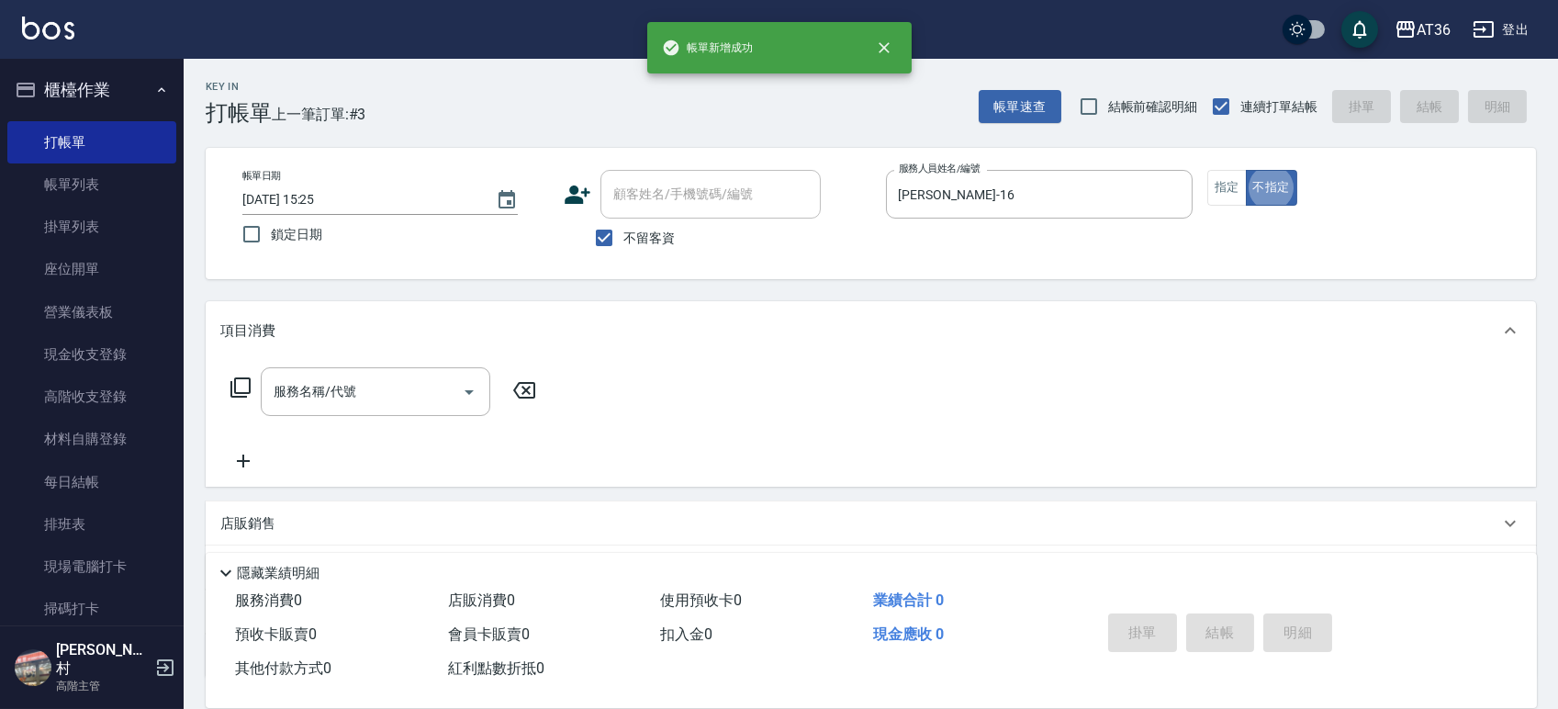
type button "false"
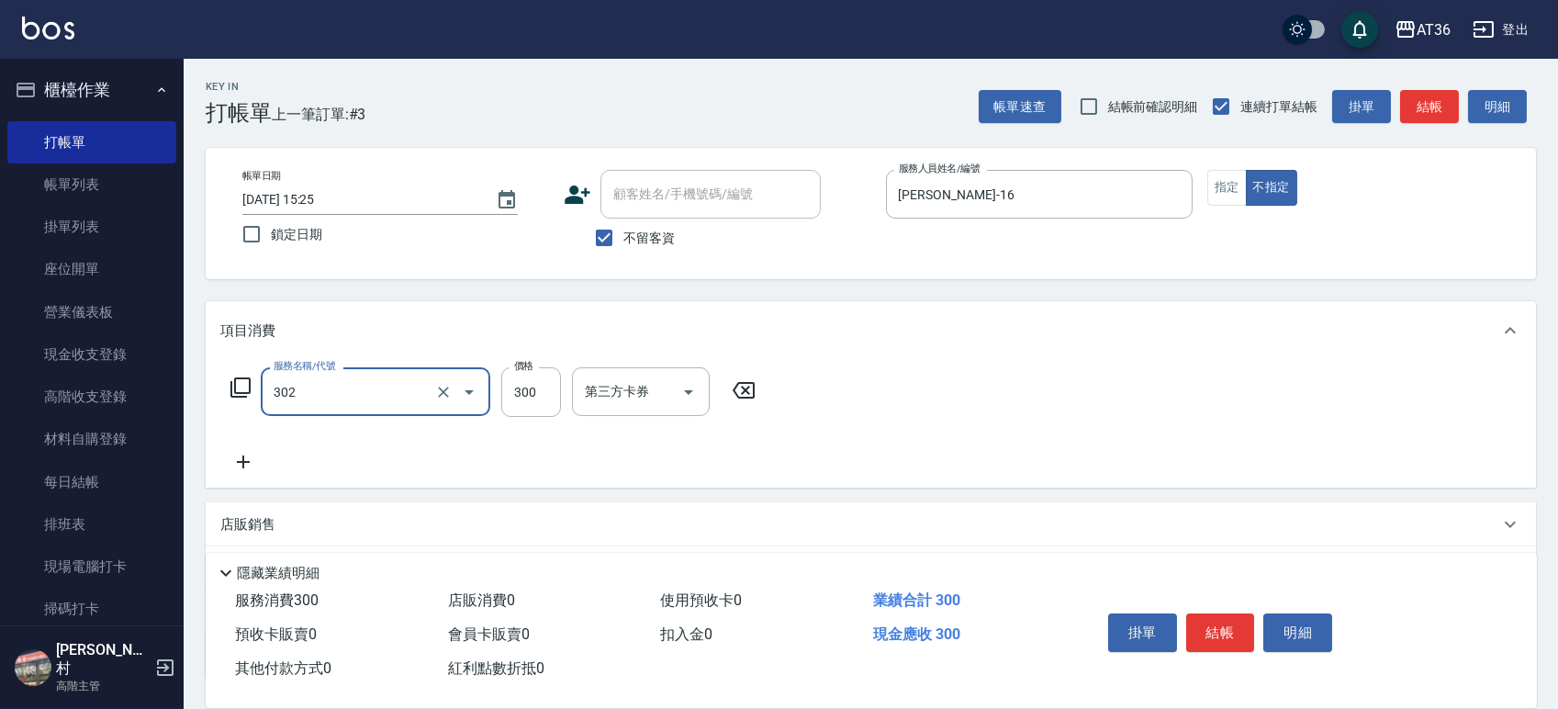
type input "造型剪髮(302)"
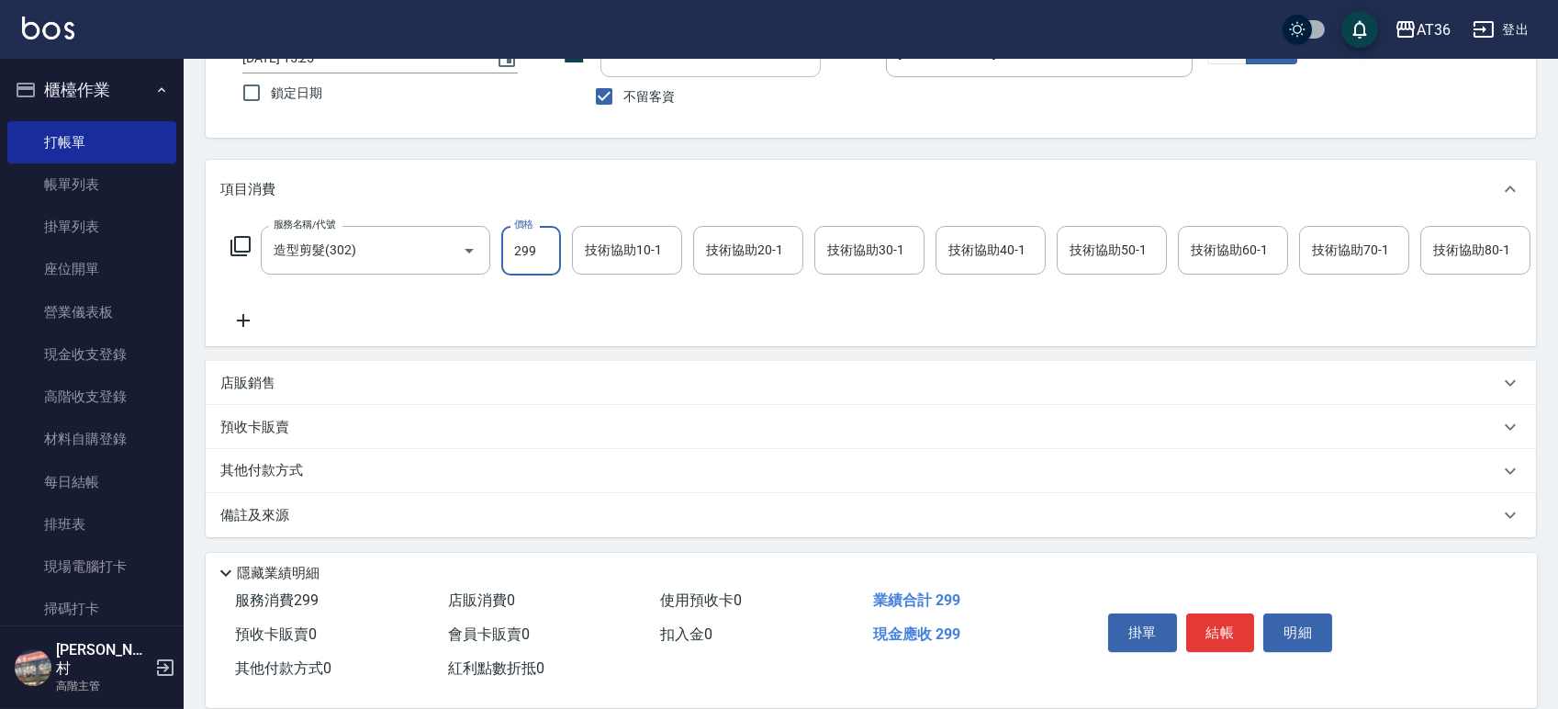
scroll to position [162, 0]
type input "299"
click at [1216, 634] on button "結帳" at bounding box center [1220, 632] width 69 height 39
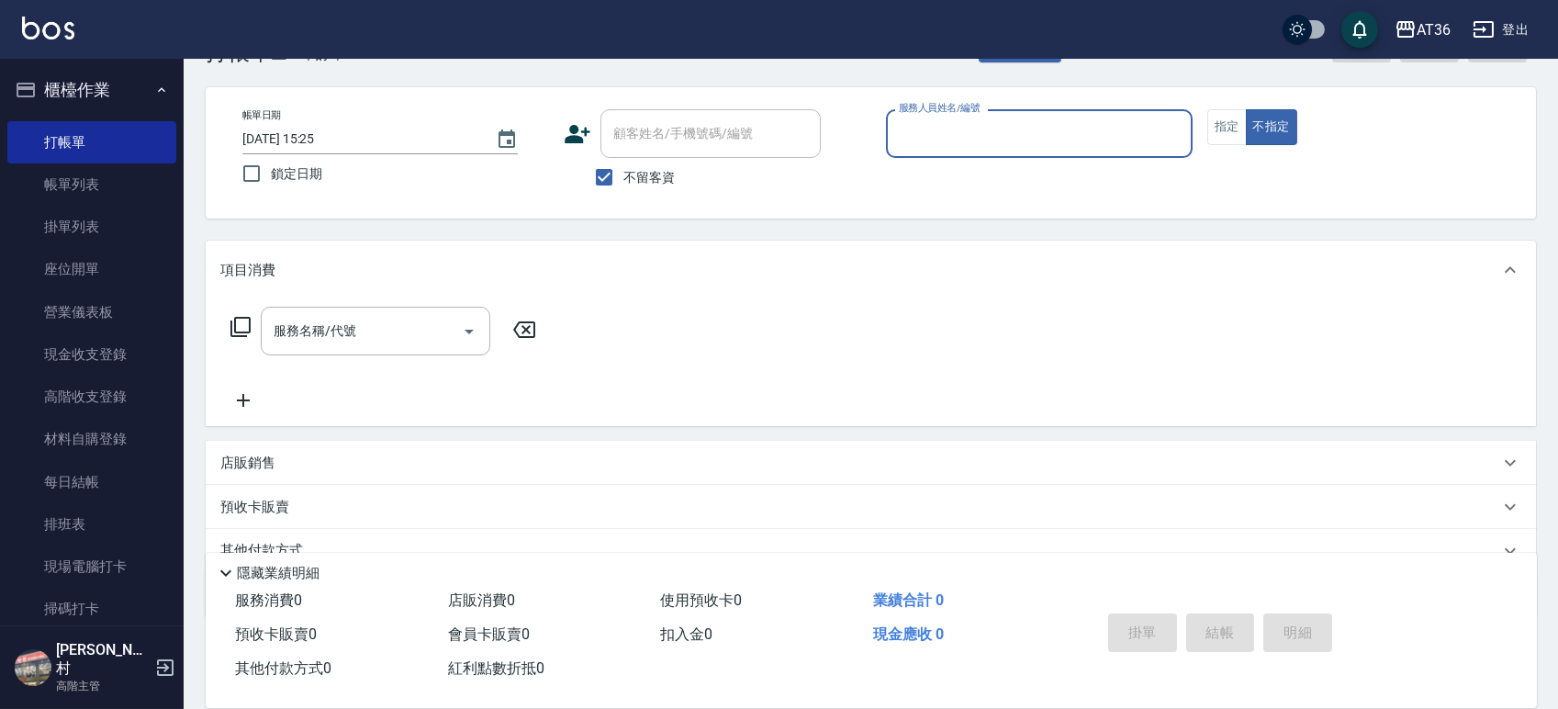
scroll to position [0, 0]
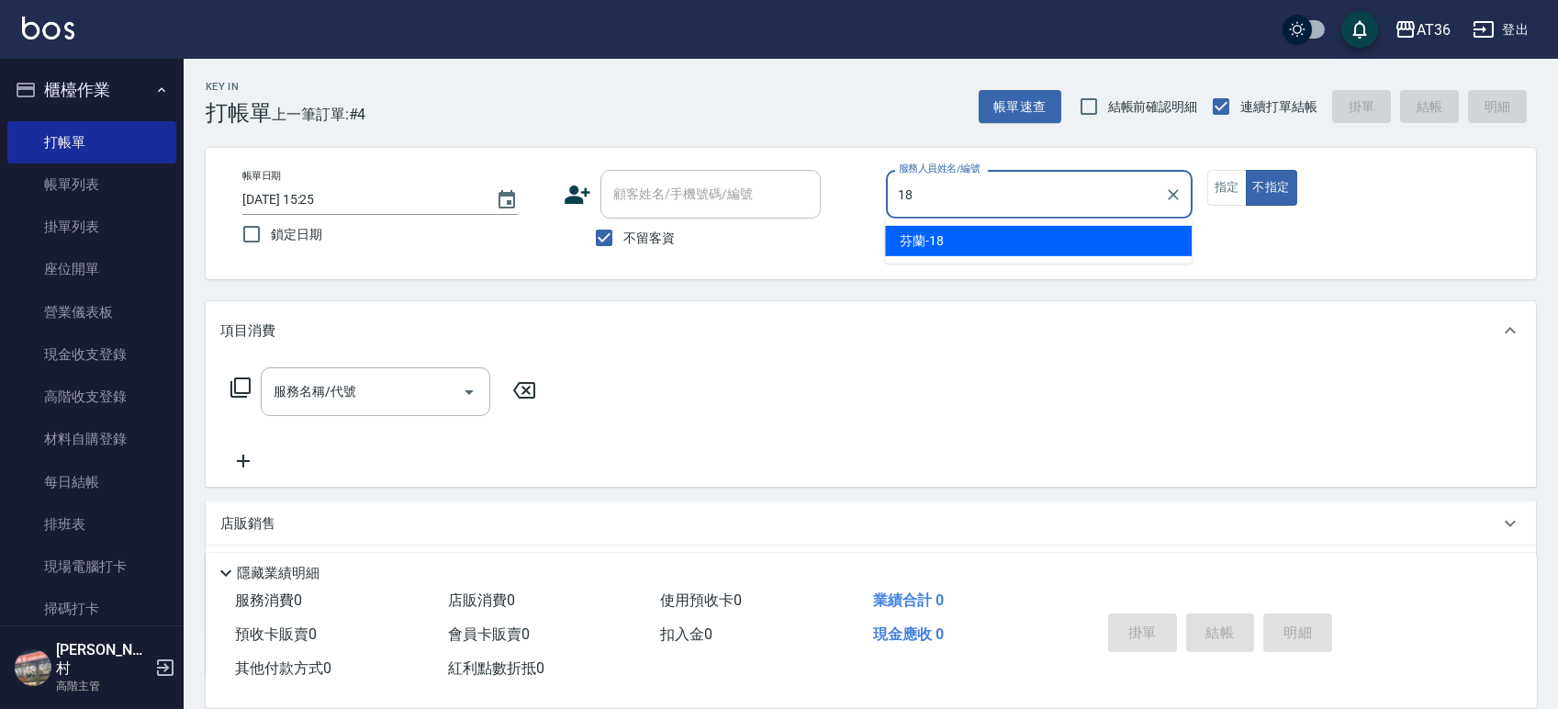
type input "芬蘭-18"
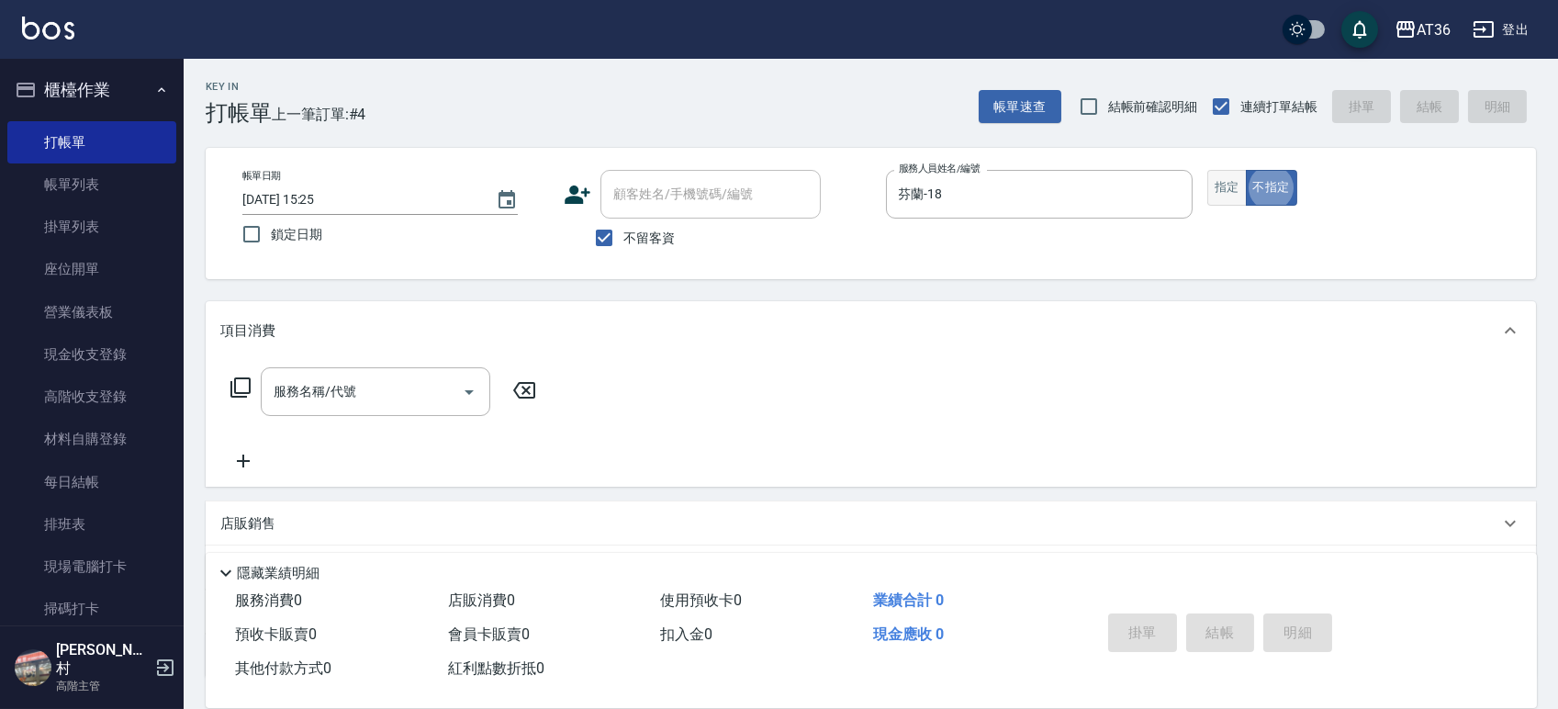
click at [1225, 170] on button "指定" at bounding box center [1226, 188] width 39 height 36
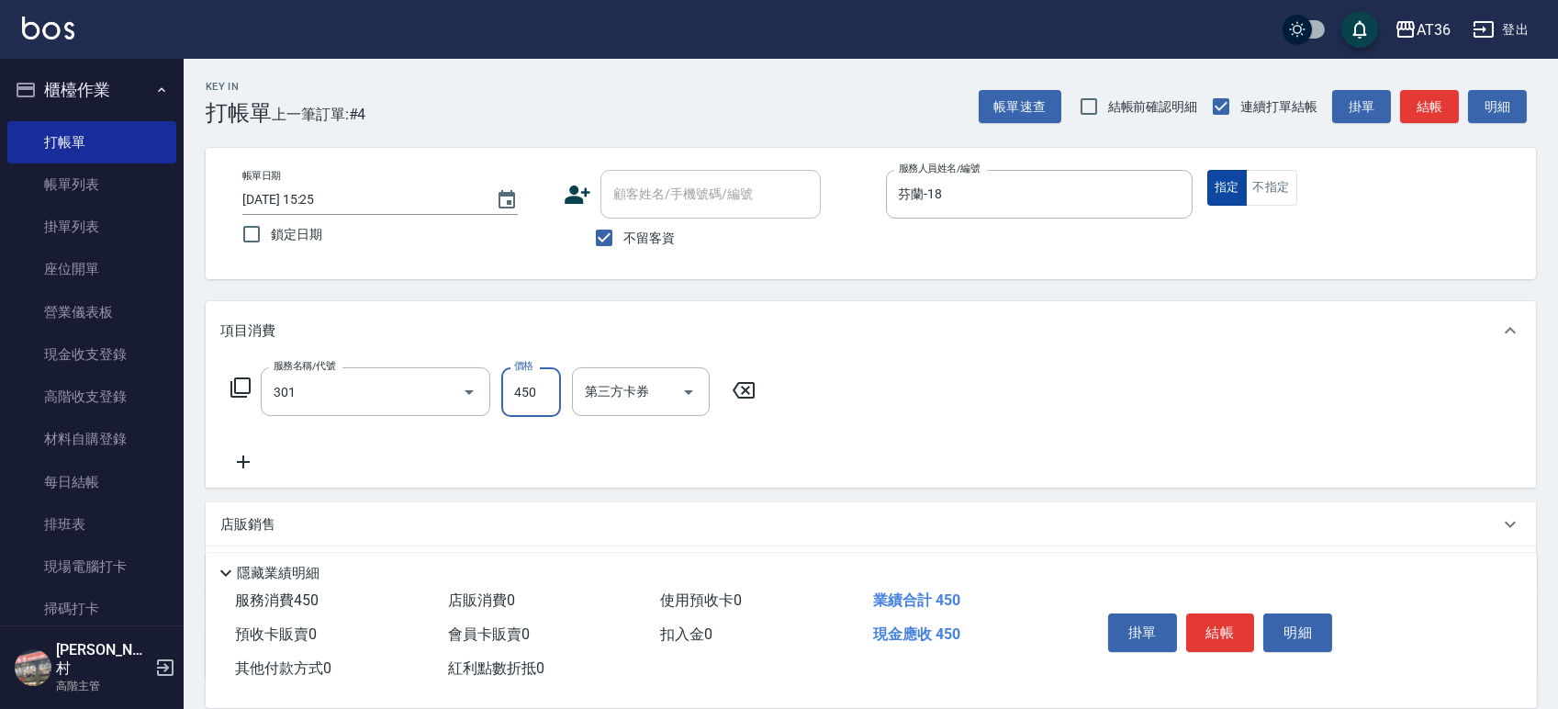
type input "洗+剪(301)"
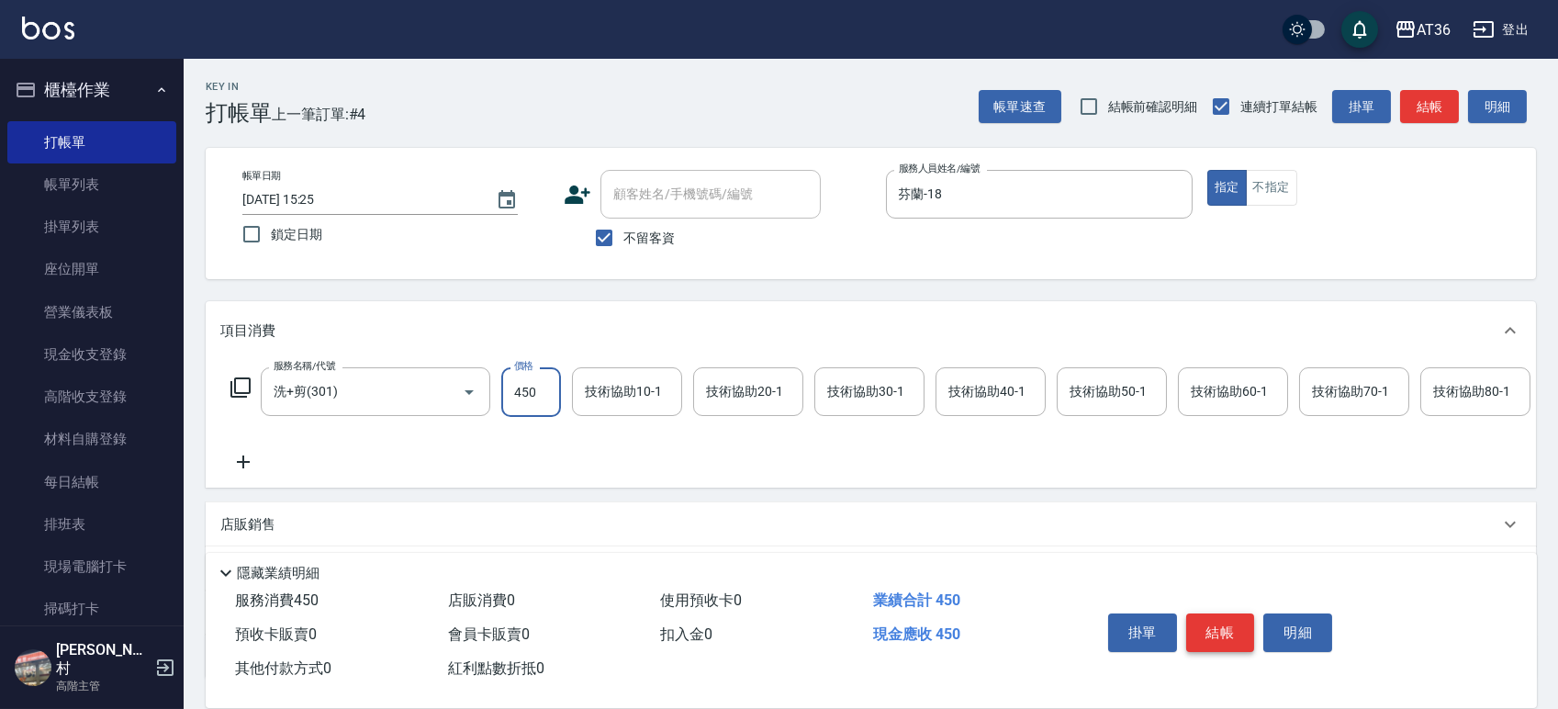
click at [1216, 628] on button "結帳" at bounding box center [1220, 632] width 69 height 39
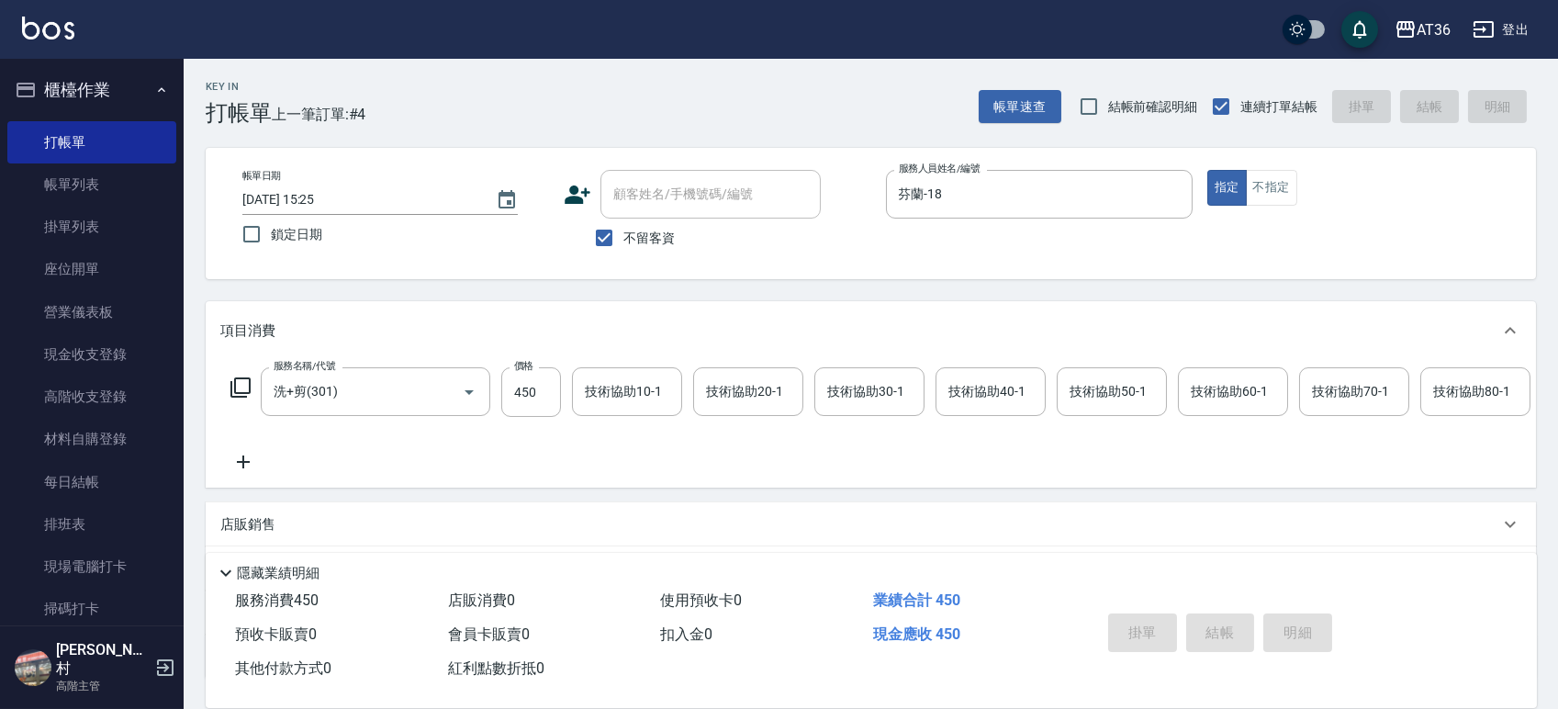
type input "[DATE] 15:26"
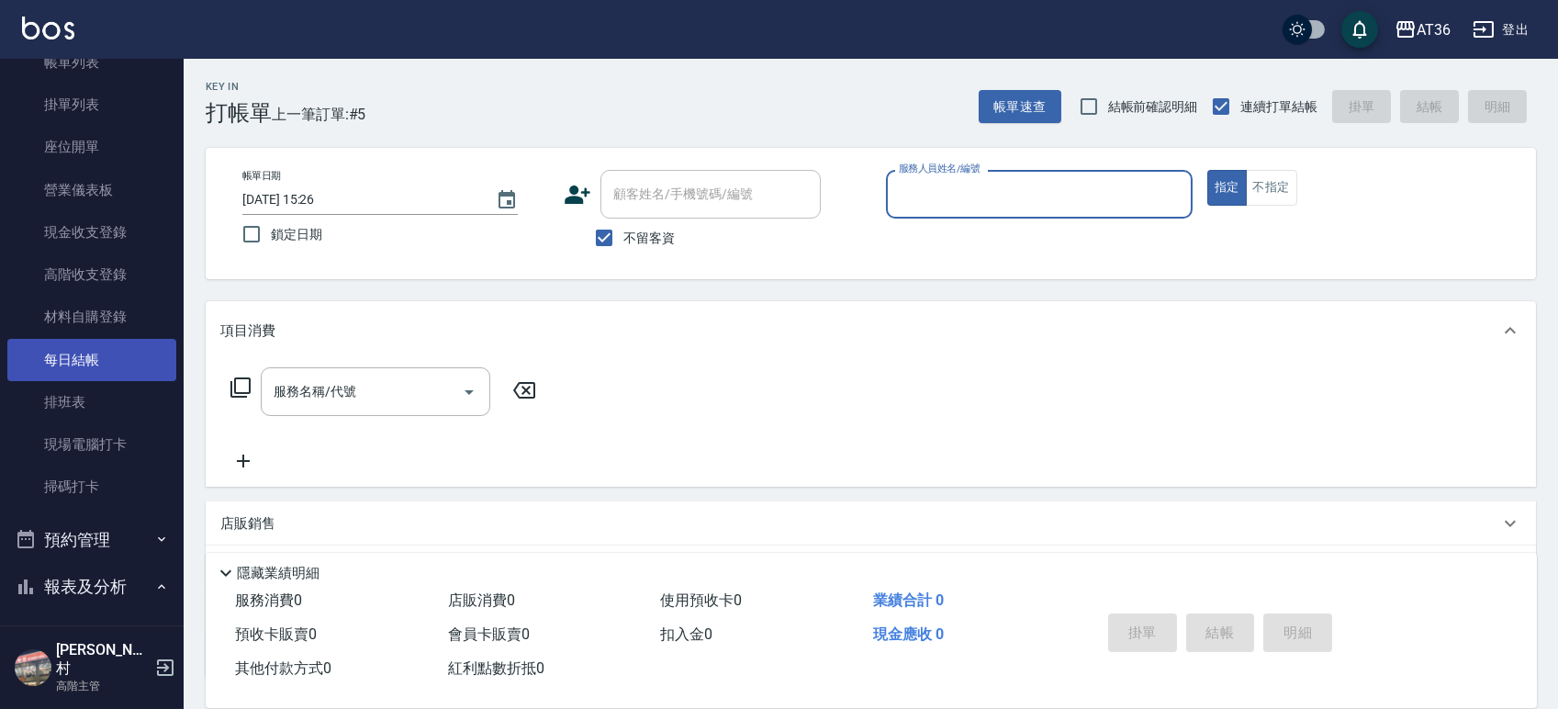
scroll to position [367, 0]
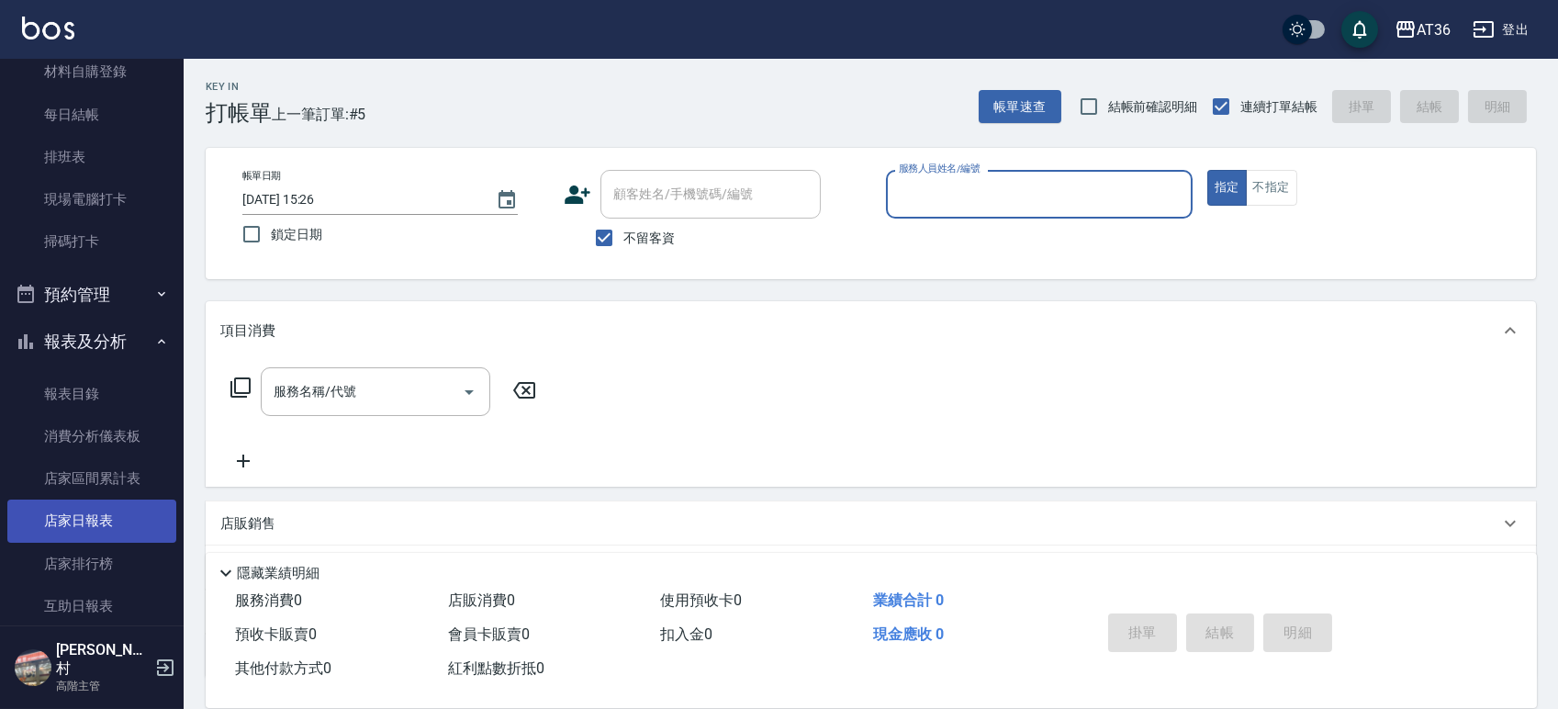
click at [94, 515] on link "店家日報表" at bounding box center [91, 520] width 169 height 42
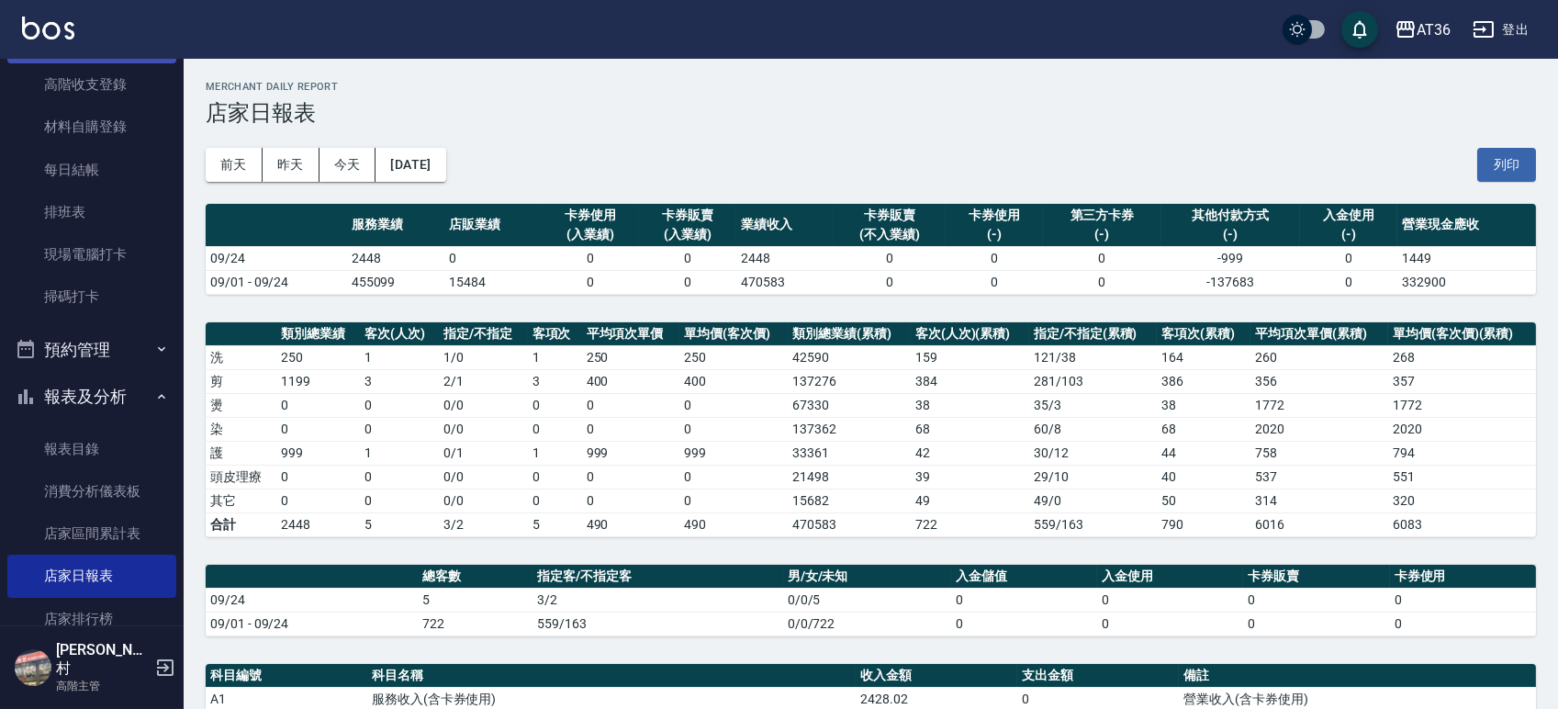
scroll to position [122, 0]
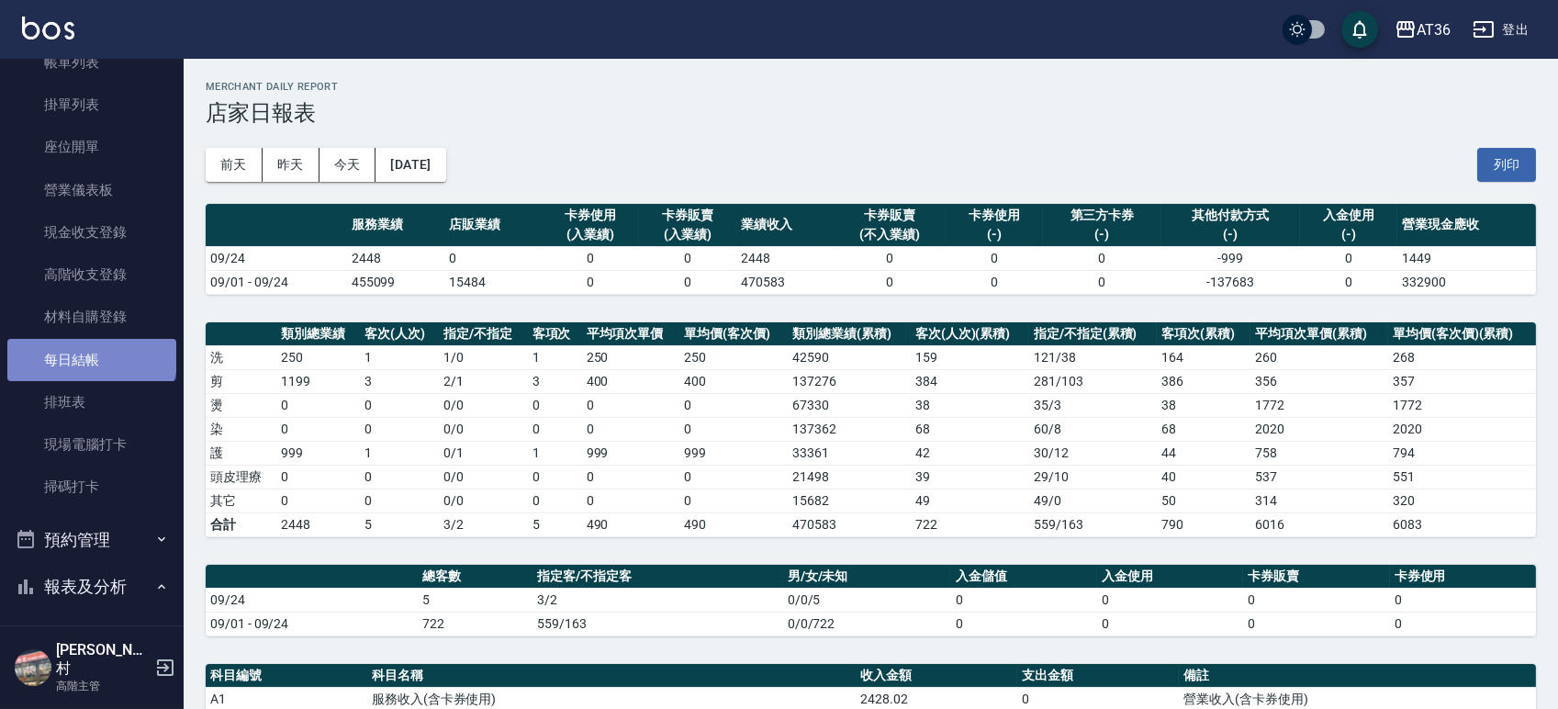
click at [90, 353] on link "每日結帳" at bounding box center [91, 360] width 169 height 42
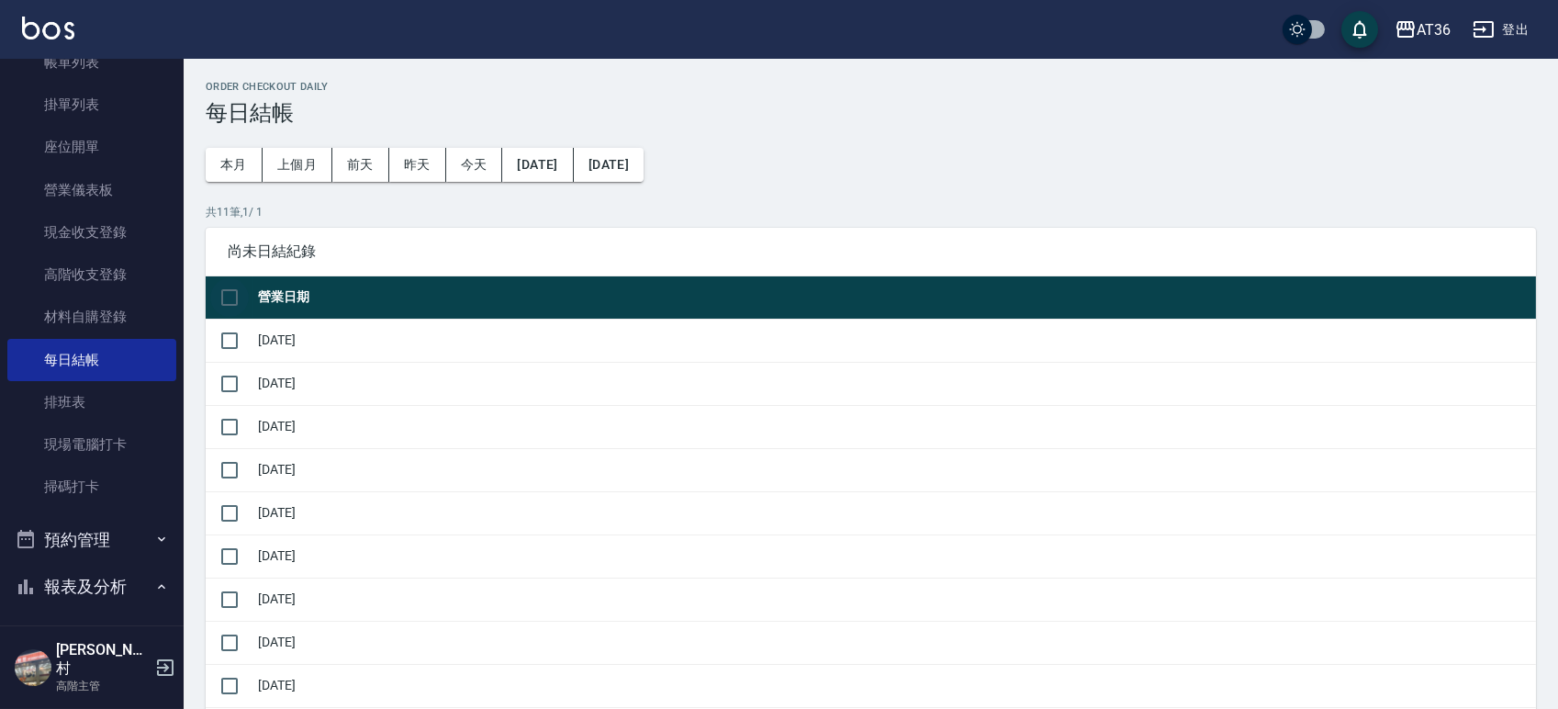
click at [232, 295] on input "checkbox" at bounding box center [229, 297] width 39 height 39
checkbox input "true"
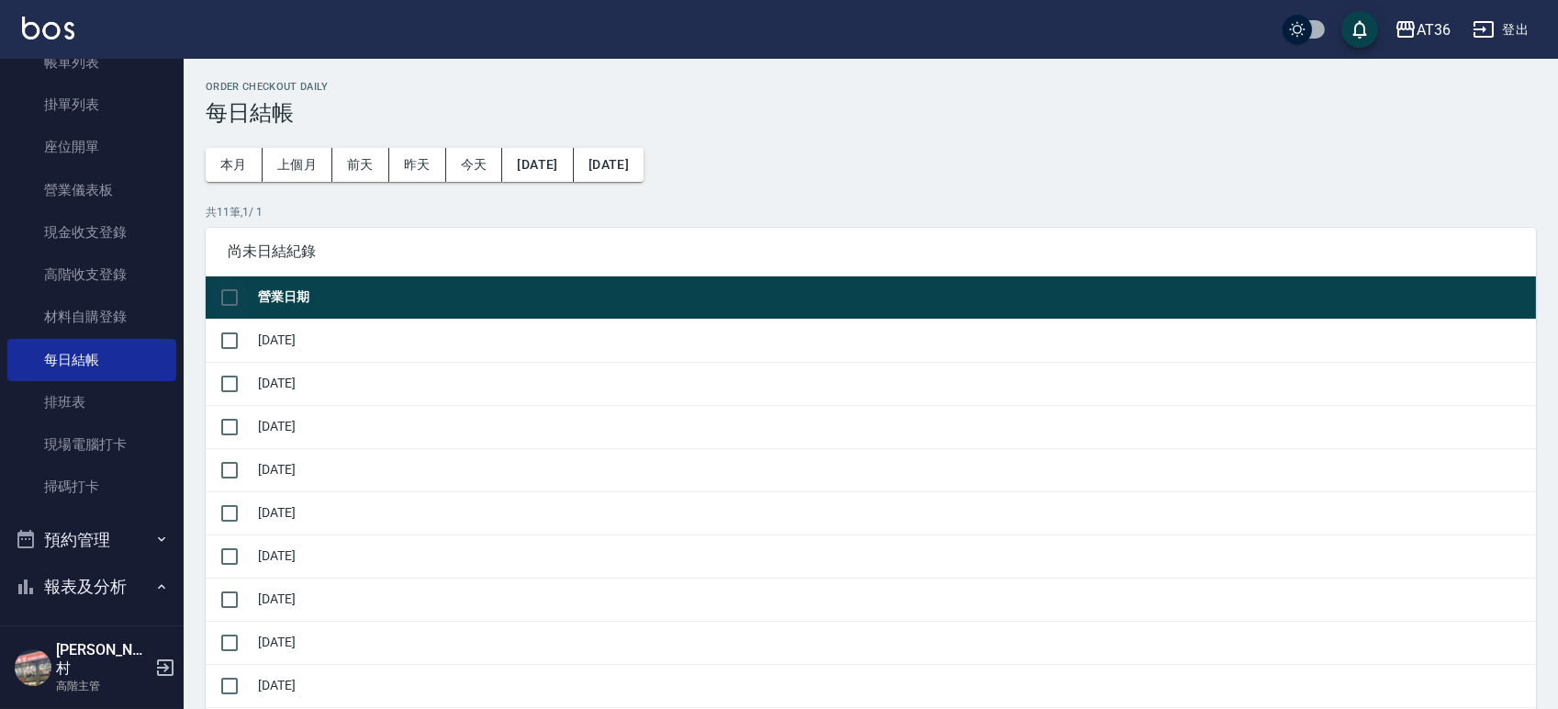
checkbox input "true"
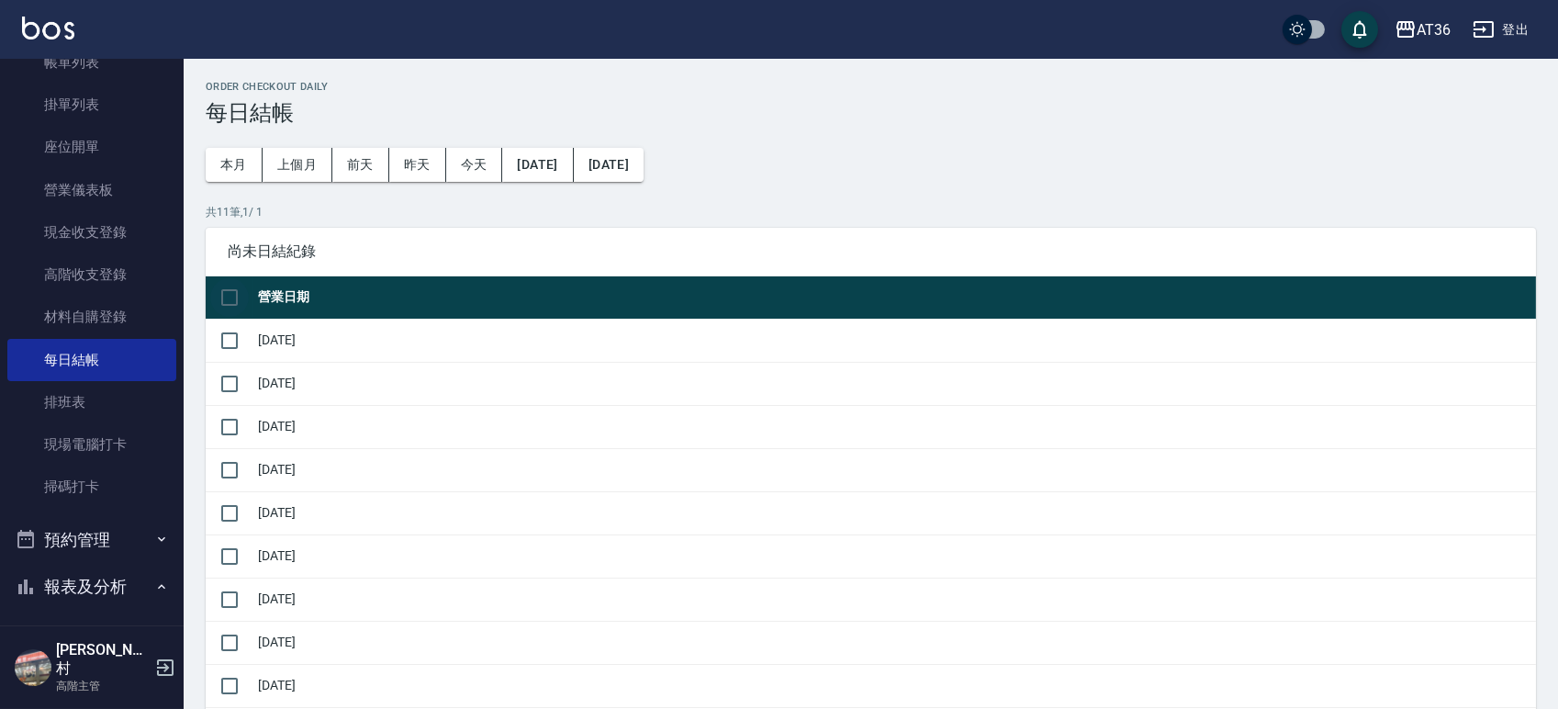
checkbox input "true"
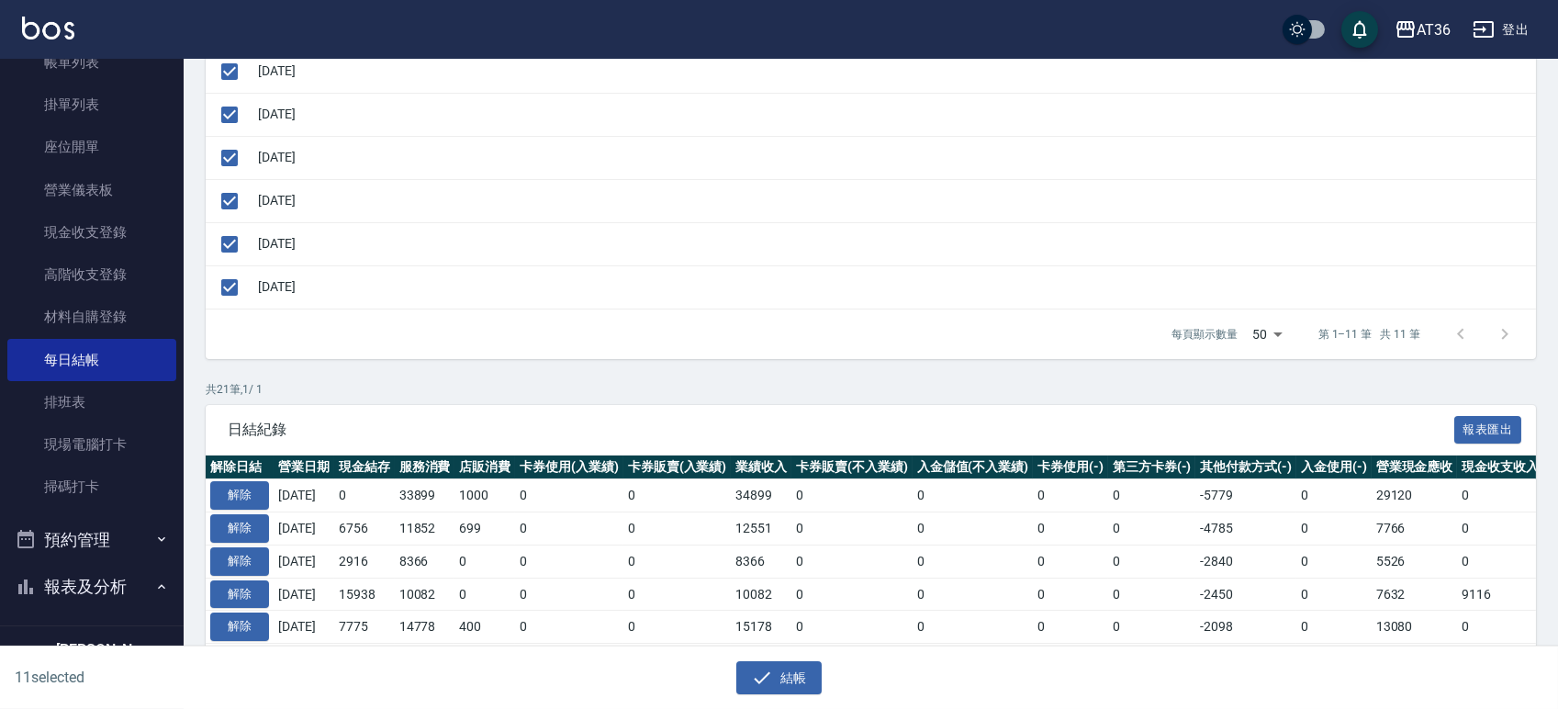
scroll to position [489, 0]
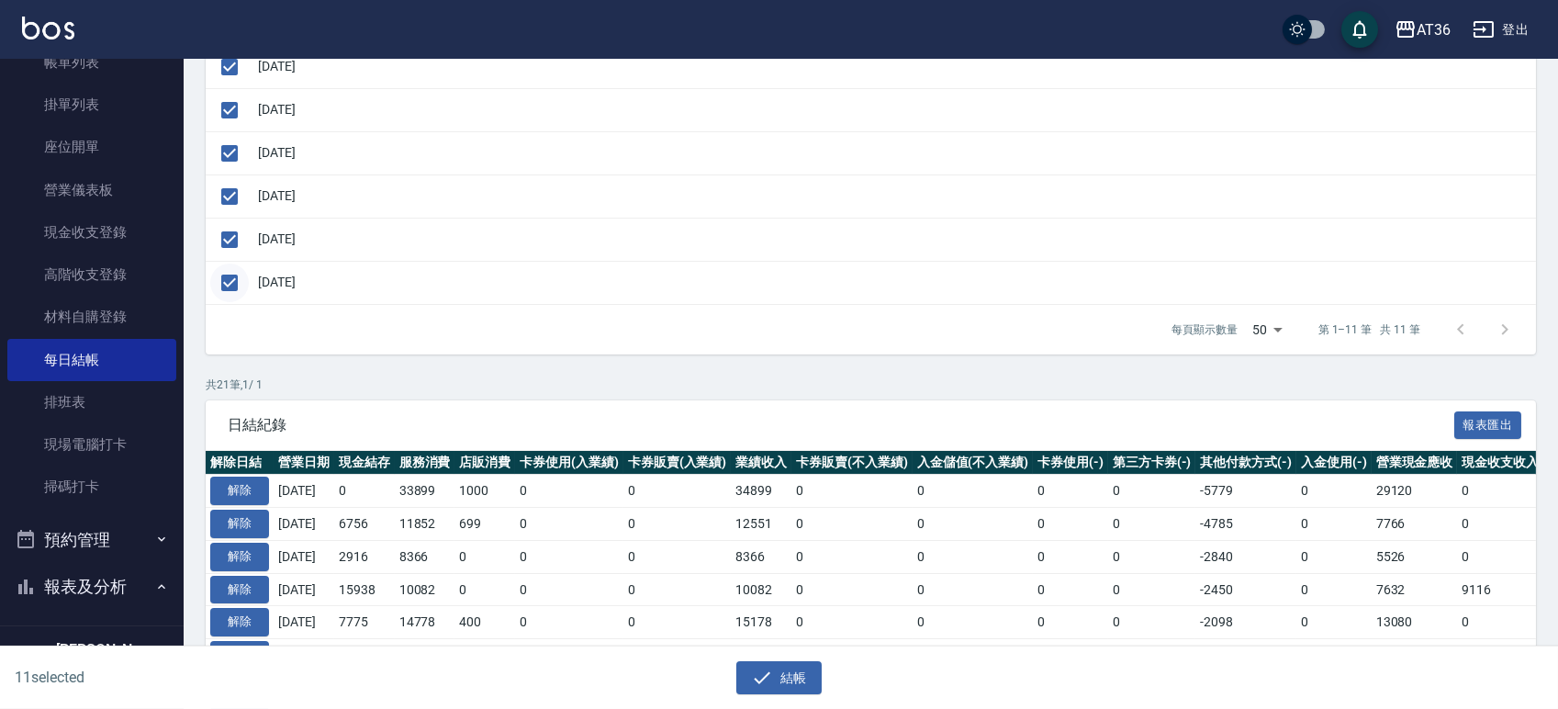
click at [230, 283] on input "checkbox" at bounding box center [229, 282] width 39 height 39
checkbox input "false"
click at [232, 234] on input "checkbox" at bounding box center [229, 239] width 39 height 39
checkbox input "false"
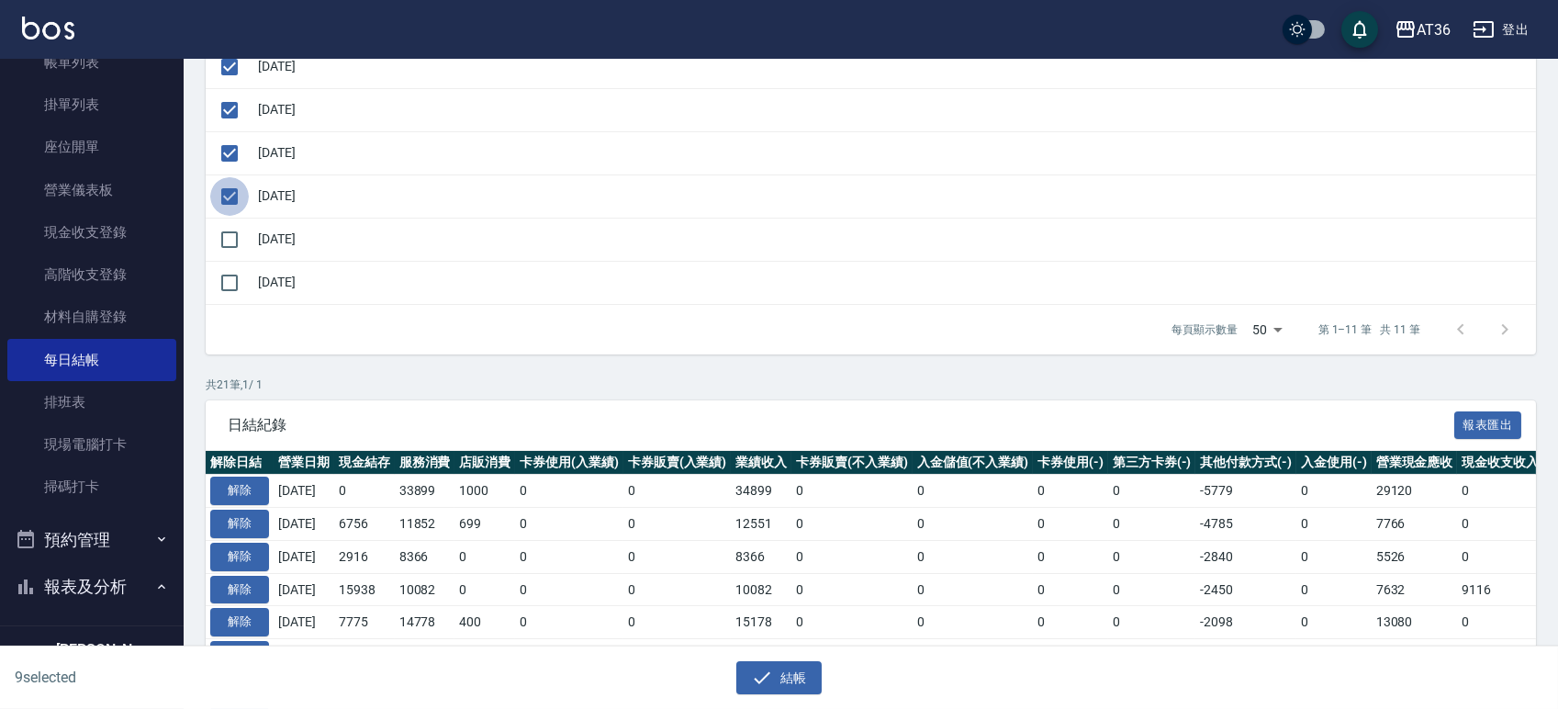
click at [233, 200] on input "checkbox" at bounding box center [229, 196] width 39 height 39
checkbox input "false"
click at [236, 158] on input "checkbox" at bounding box center [229, 153] width 39 height 39
checkbox input "false"
click at [776, 681] on button "結帳" at bounding box center [778, 678] width 85 height 34
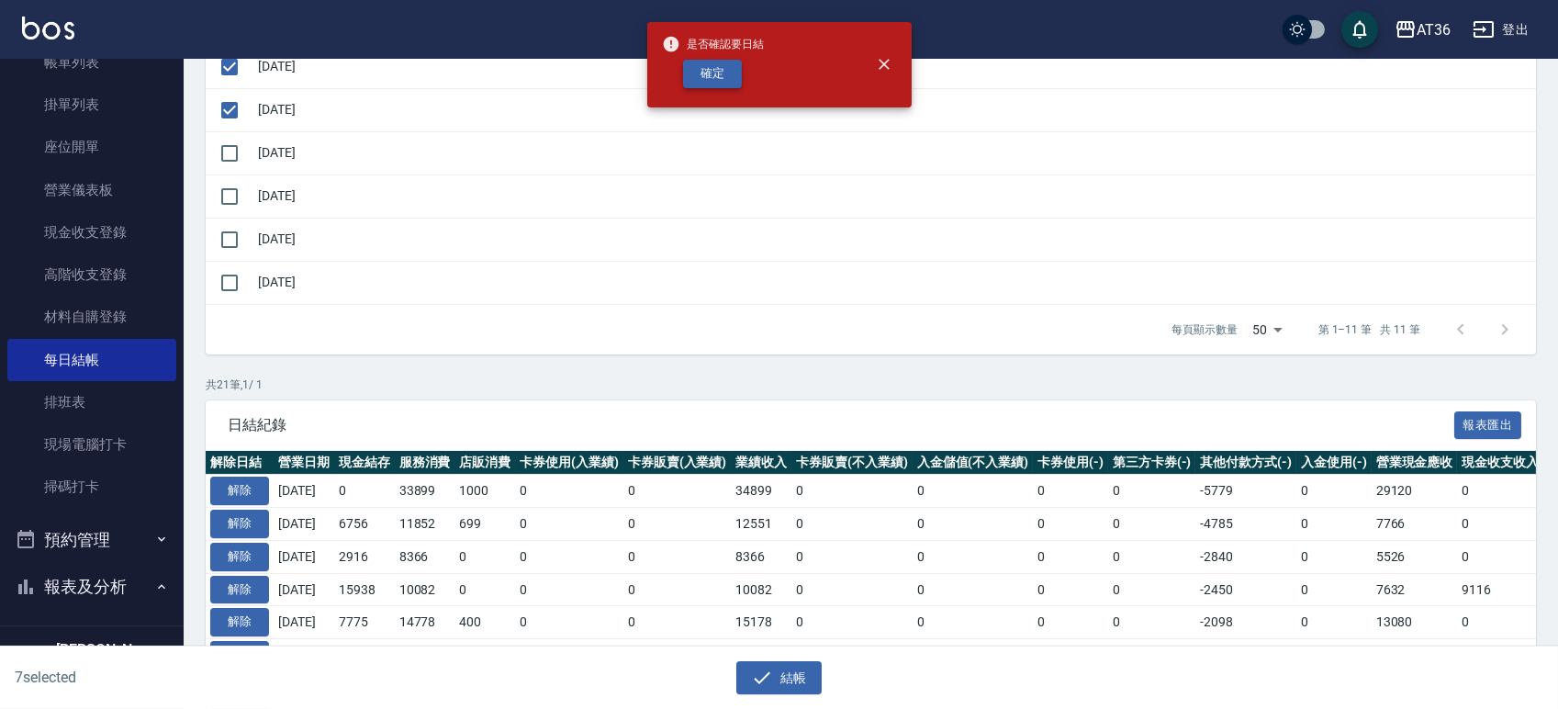
click at [723, 74] on button "確定" at bounding box center [712, 74] width 59 height 28
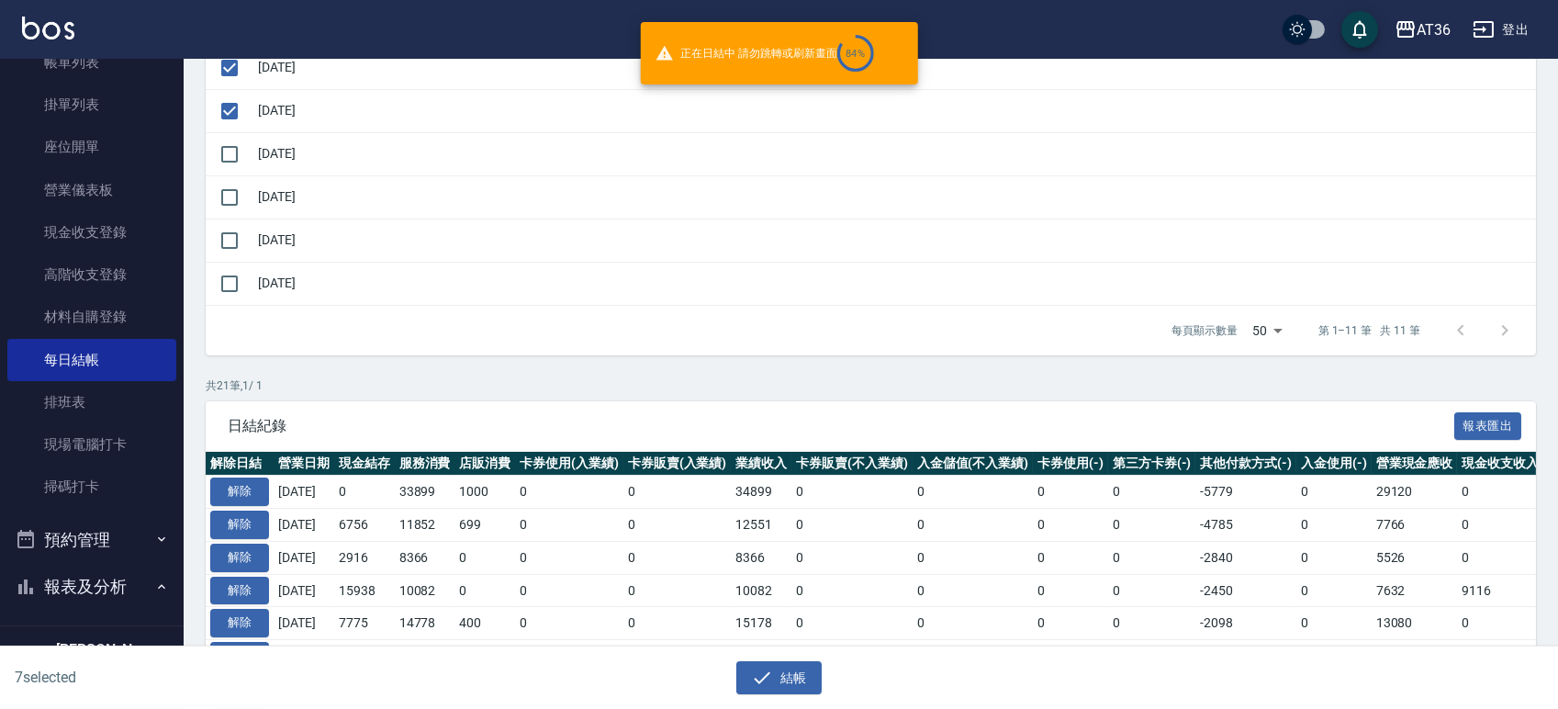
checkbox input "false"
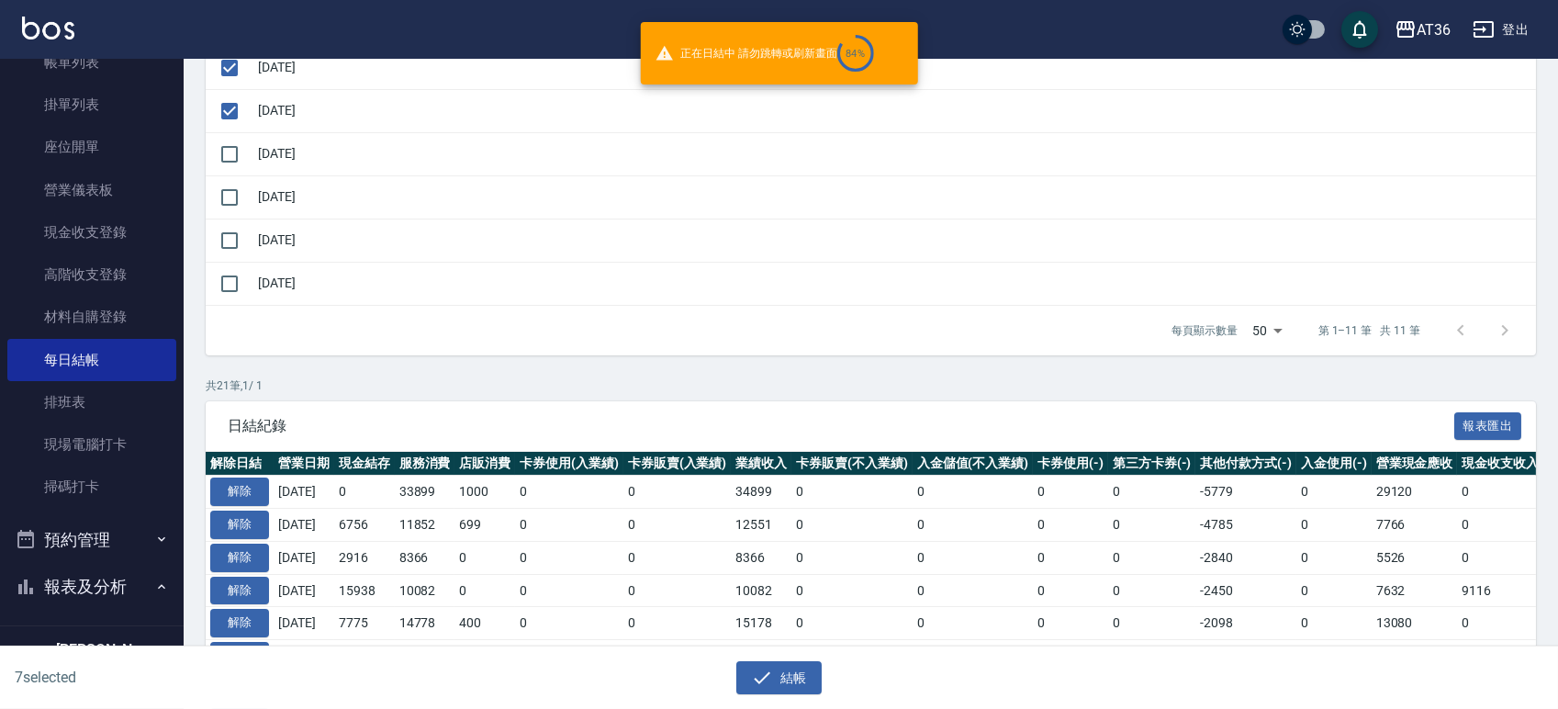
checkbox input "false"
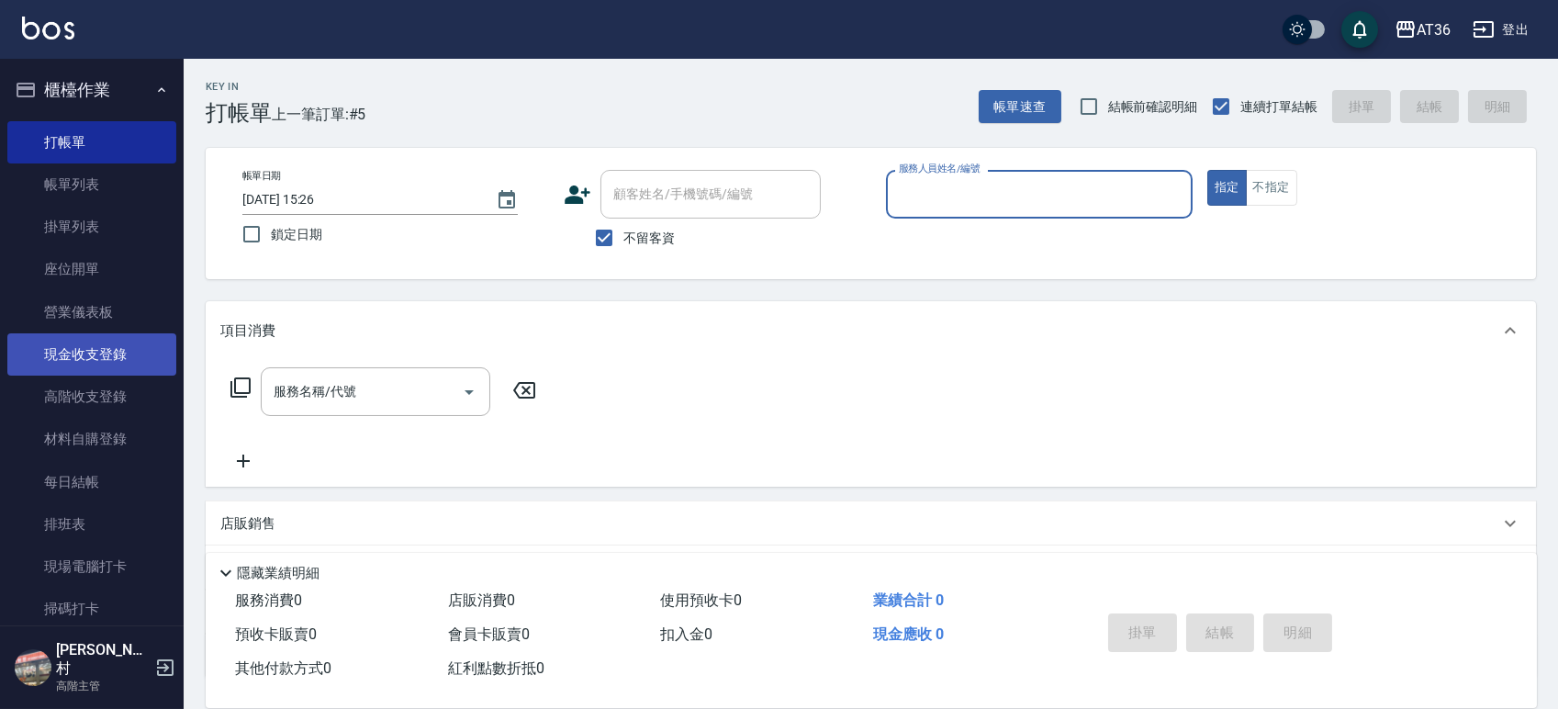
click at [56, 352] on link "現金收支登錄" at bounding box center [91, 354] width 169 height 42
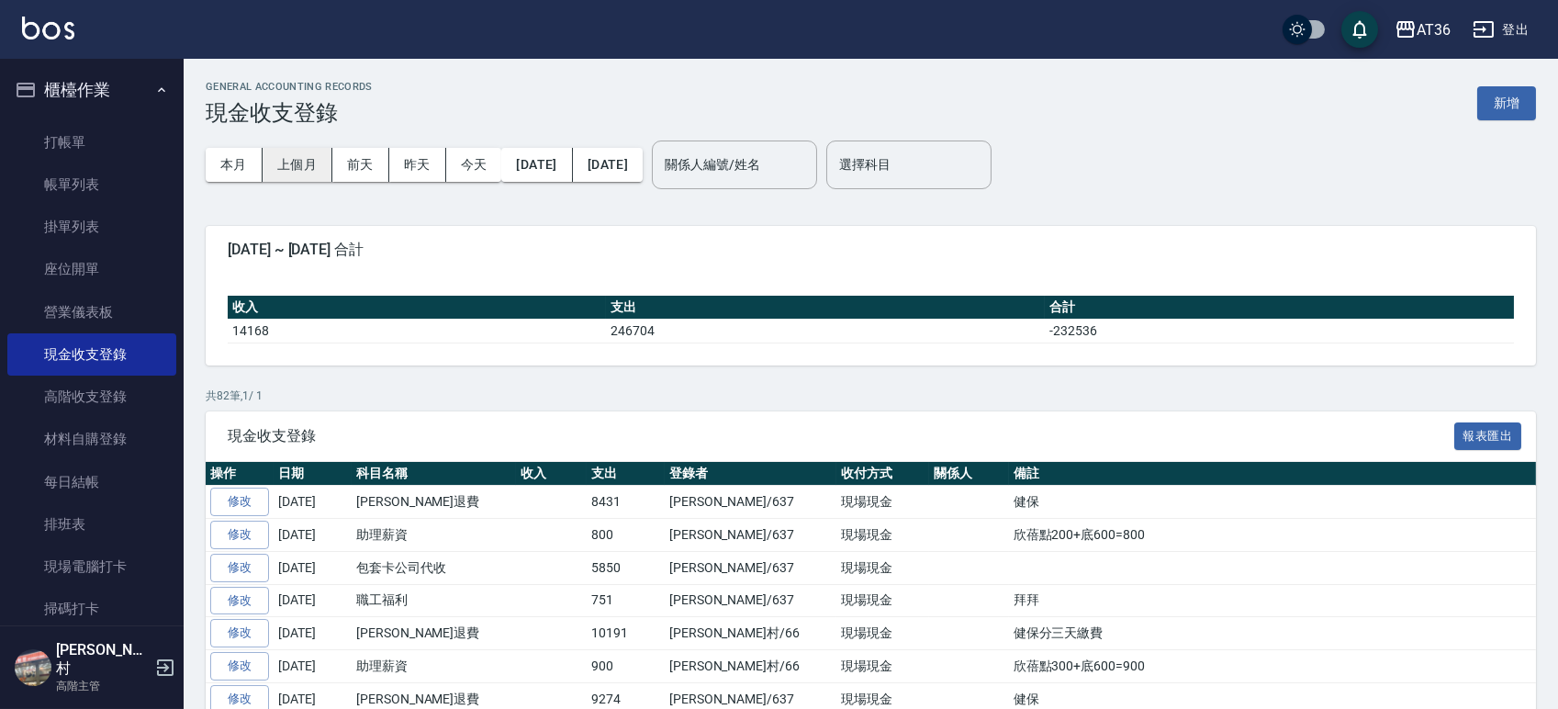
click at [310, 162] on button "上個月" at bounding box center [298, 165] width 70 height 34
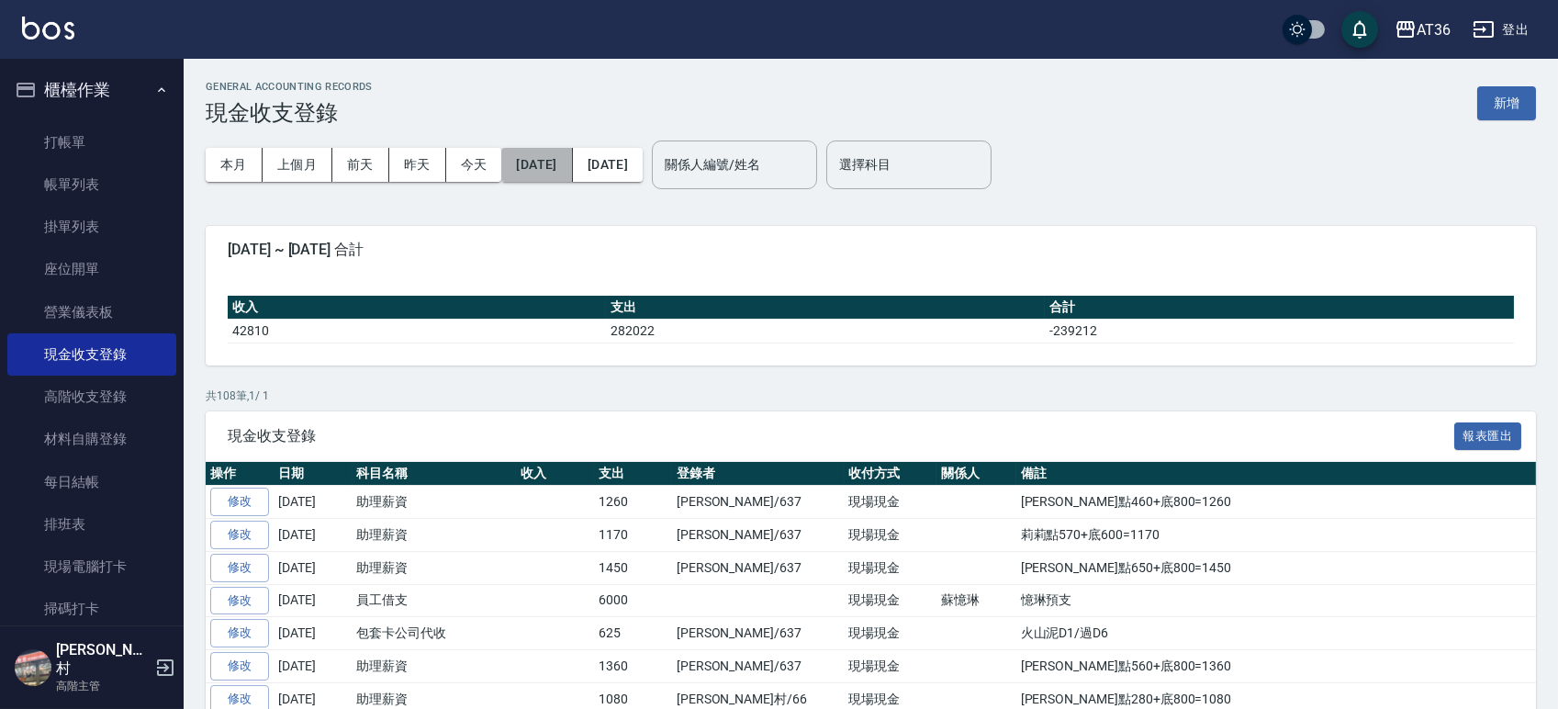
click at [553, 161] on button "[DATE]" at bounding box center [536, 165] width 71 height 34
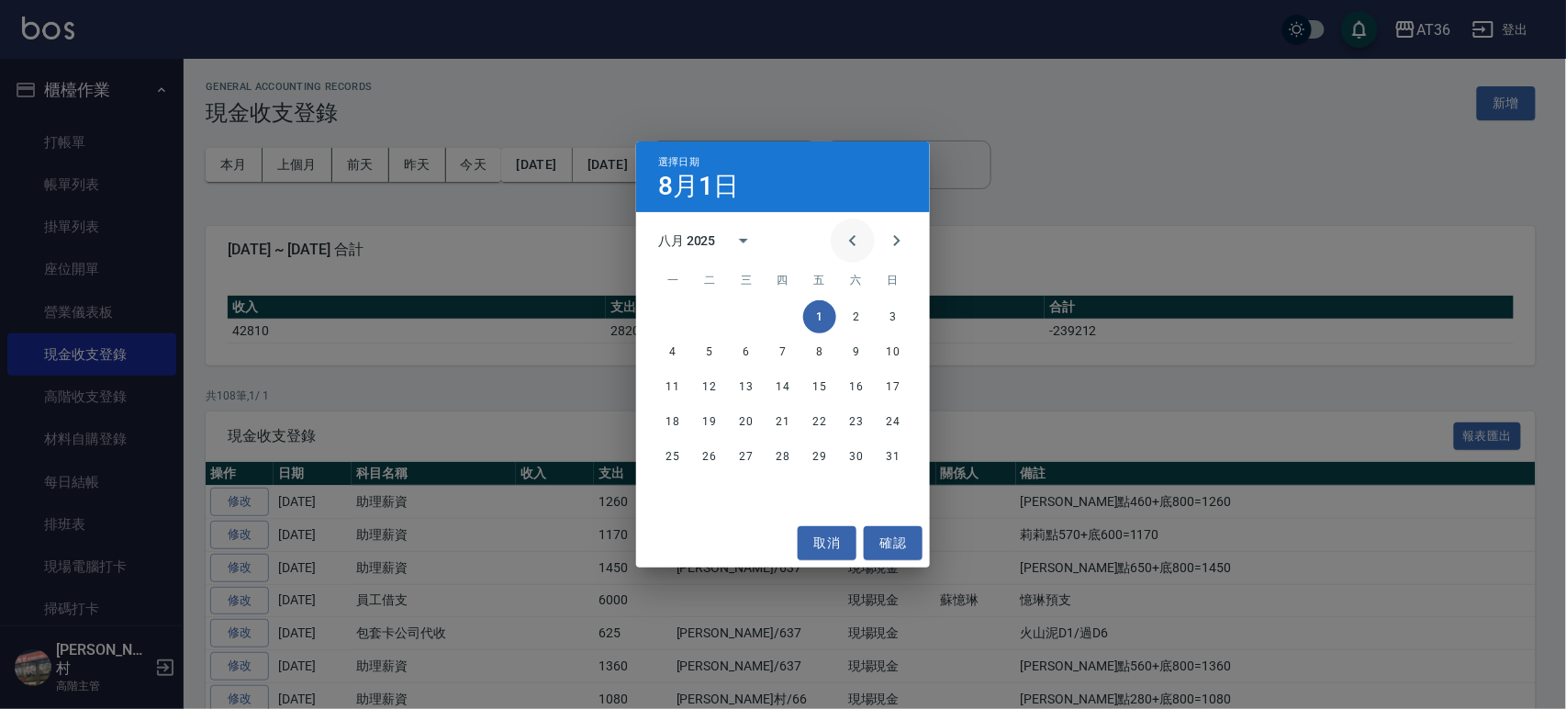
click at [849, 236] on icon "Previous month" at bounding box center [853, 240] width 22 height 22
click at [706, 318] on button "1" at bounding box center [709, 316] width 33 height 33
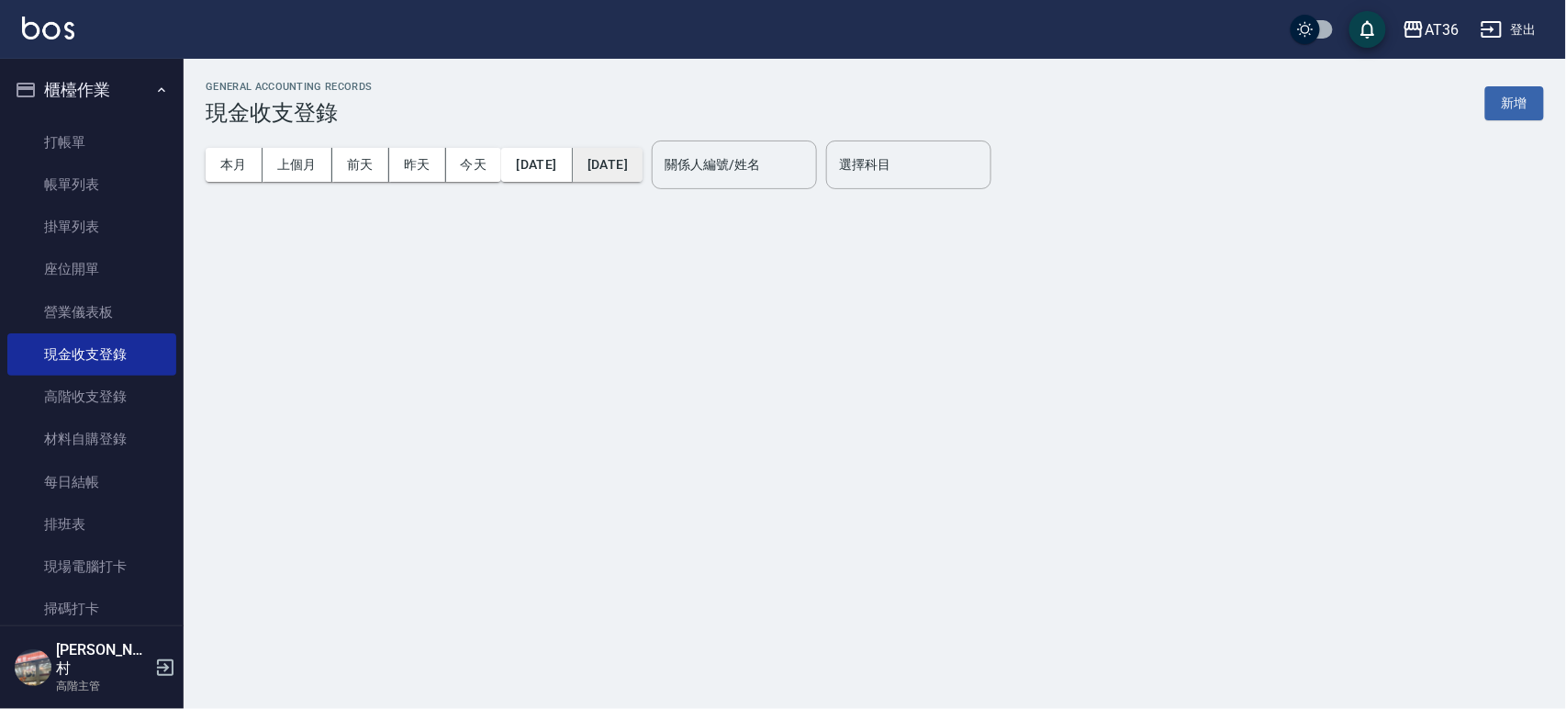
click at [643, 169] on button "[DATE]" at bounding box center [608, 165] width 70 height 34
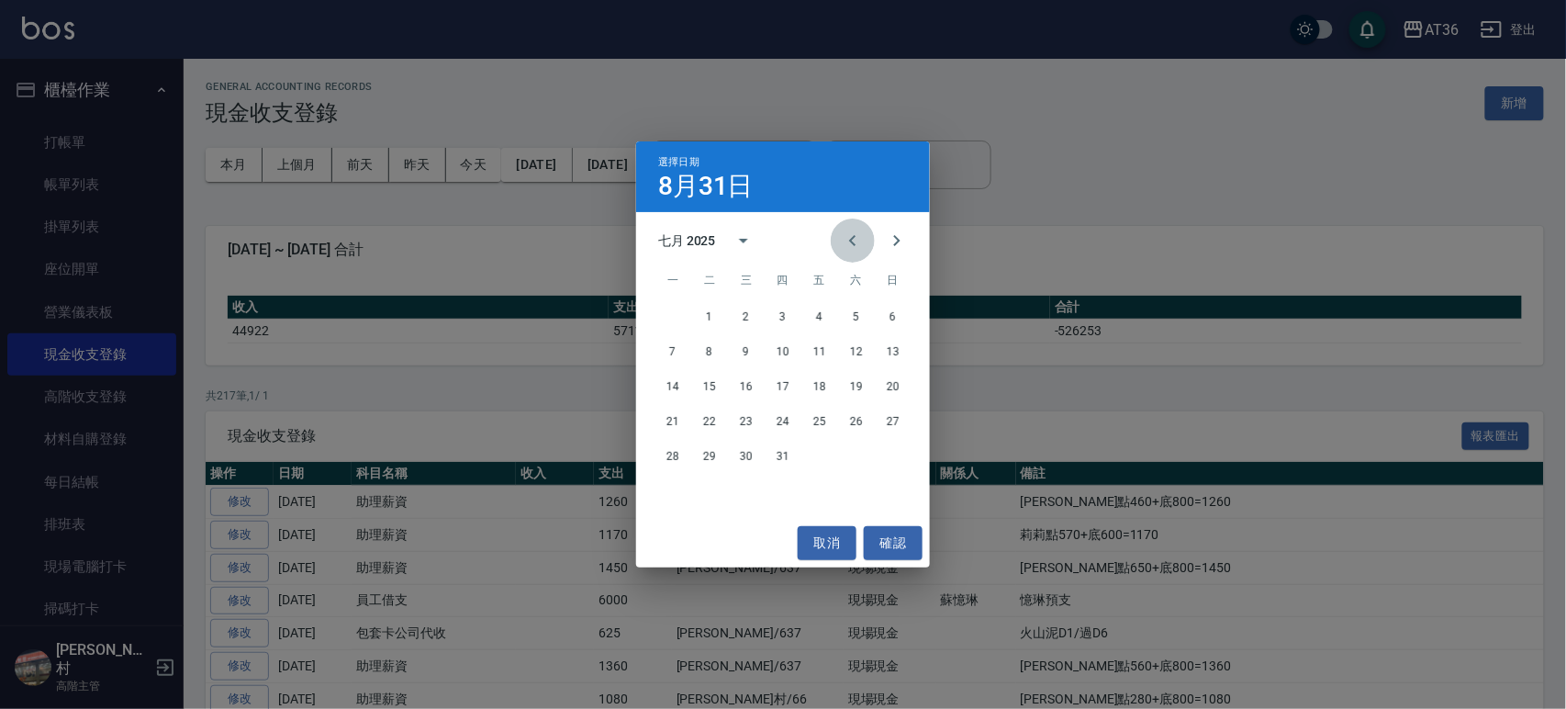
click at [847, 245] on icon "Previous month" at bounding box center [853, 240] width 22 height 22
click at [897, 242] on icon "Next month" at bounding box center [897, 240] width 6 height 11
drag, startPoint x: 785, startPoint y: 461, endPoint x: 775, endPoint y: 441, distance: 21.8
click at [784, 460] on button "31" at bounding box center [782, 456] width 33 height 33
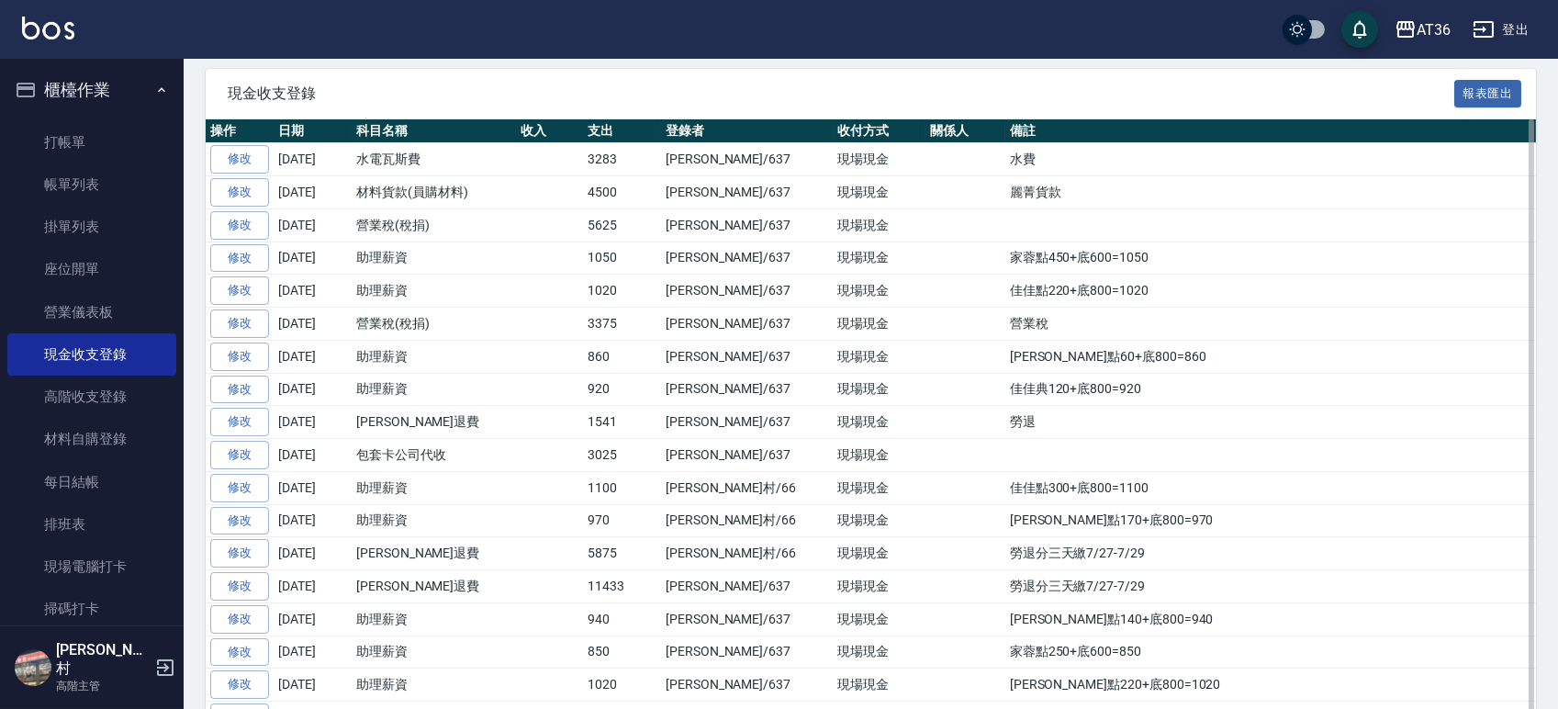
scroll to position [122, 0]
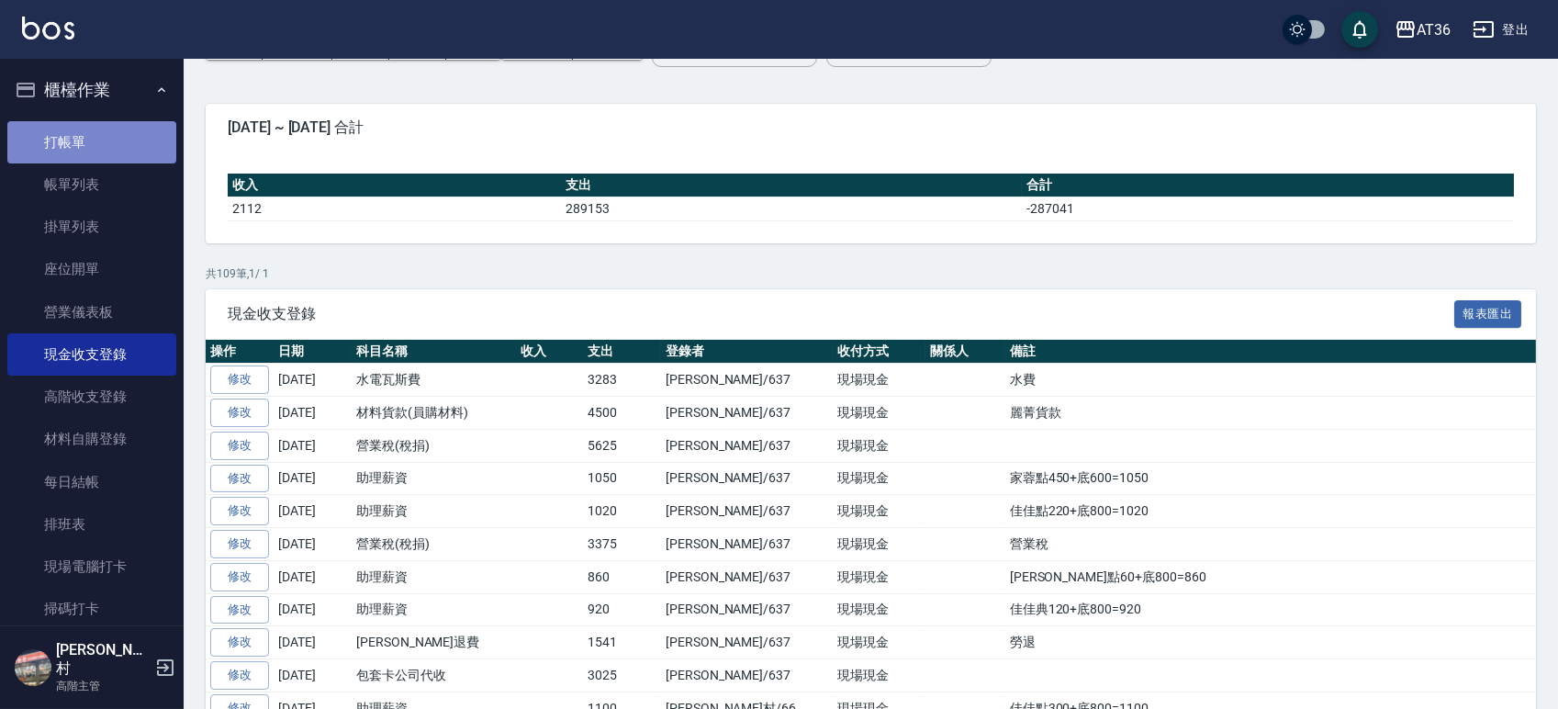
click at [97, 146] on link "打帳單" at bounding box center [91, 142] width 169 height 42
